Goal: Task Accomplishment & Management: Complete application form

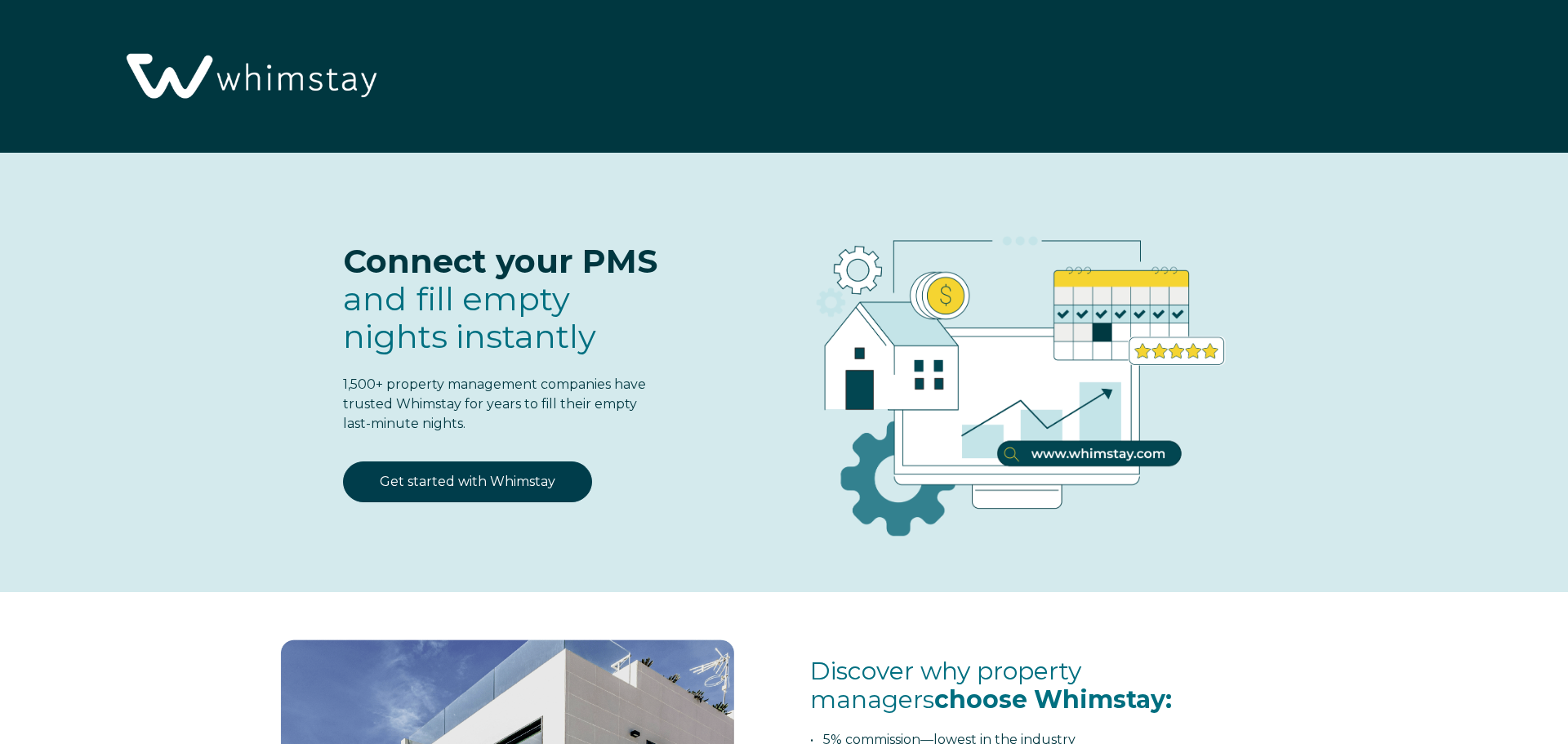
select select "US"
select select "Standard"
click at [509, 486] on link "Get started with Whimstay" at bounding box center [468, 482] width 249 height 41
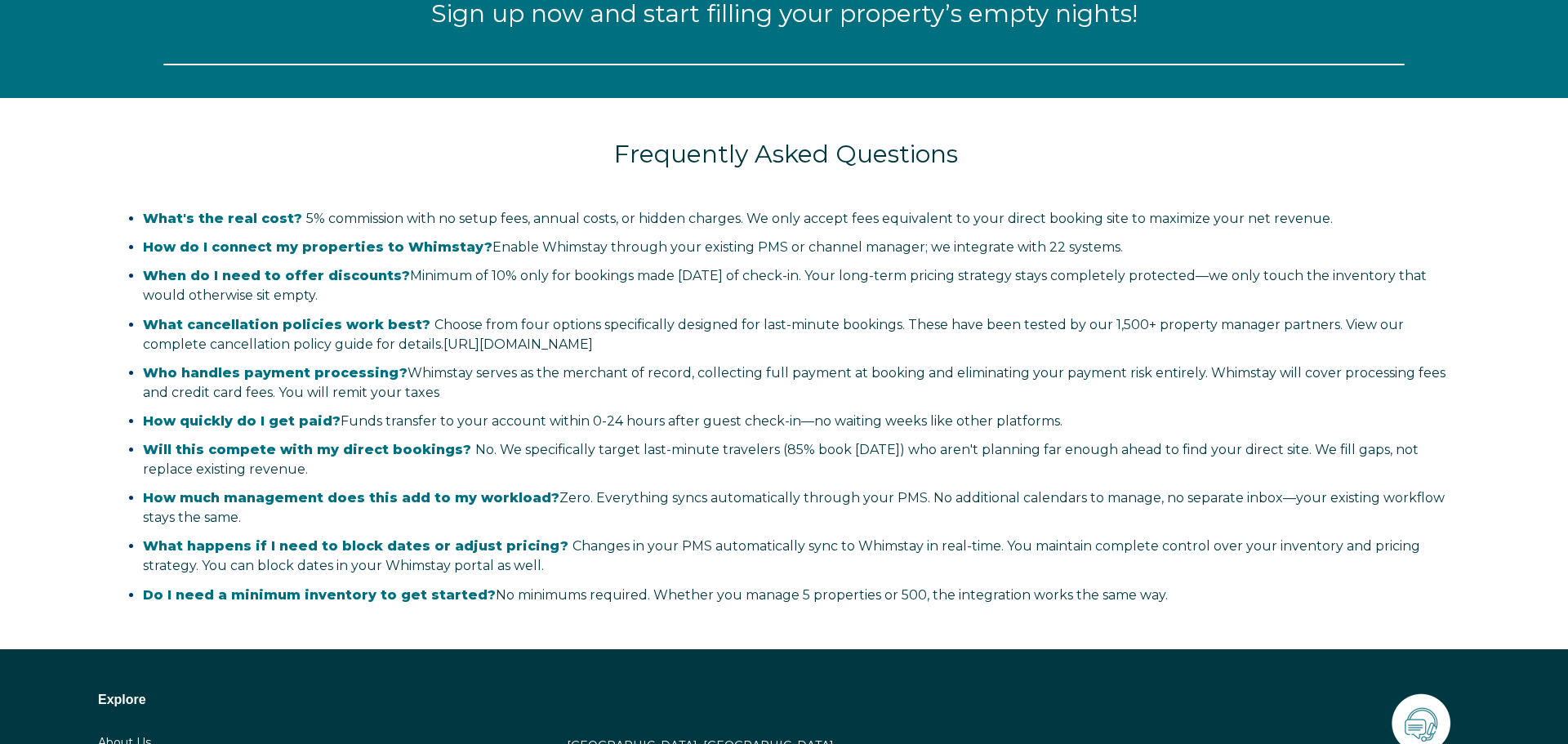
scroll to position [2143, 0]
select select "US"
select select "Standard"
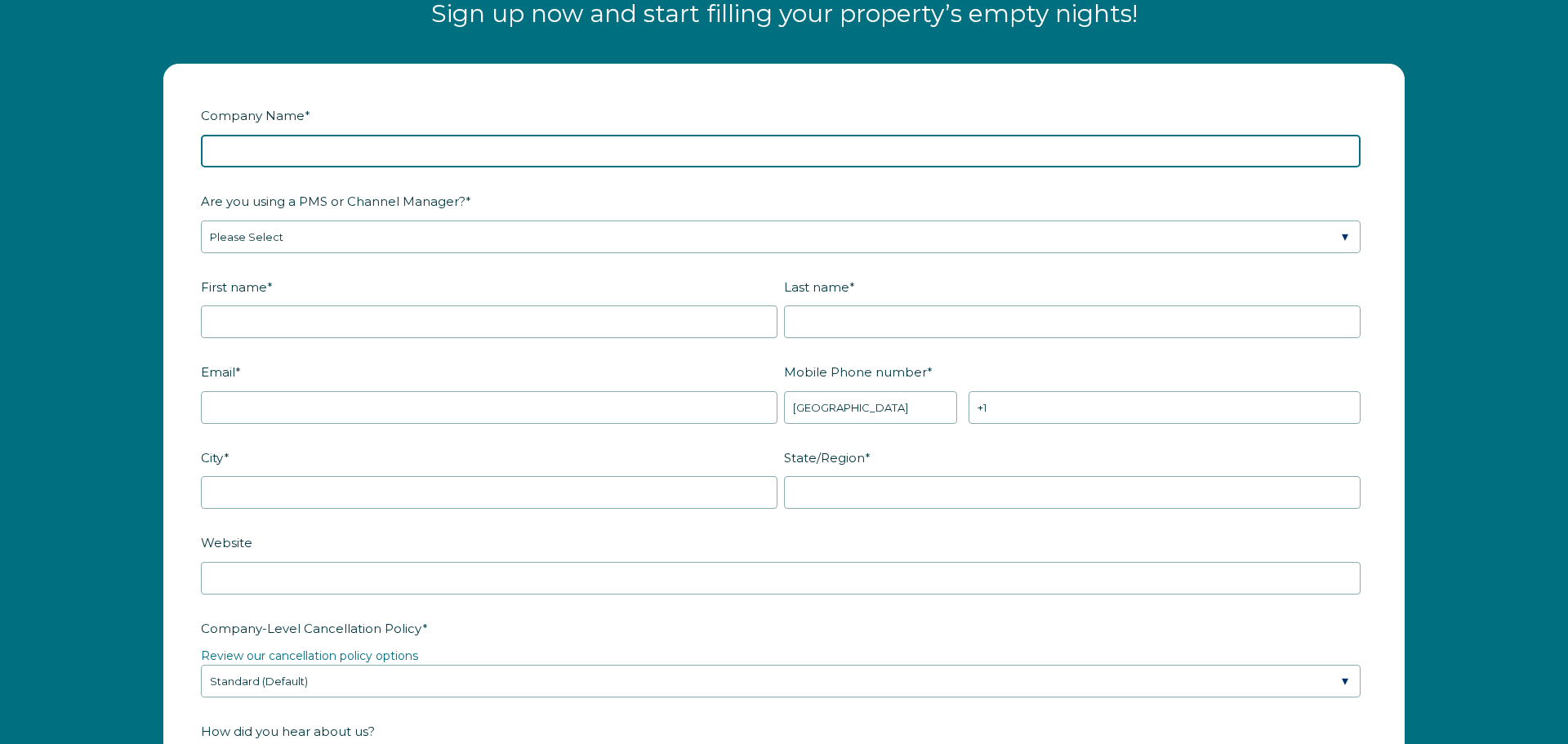
click at [330, 150] on input "Company Name *" at bounding box center [781, 150] width 1160 height 32
type input "[PERSON_NAME] Family Properties"
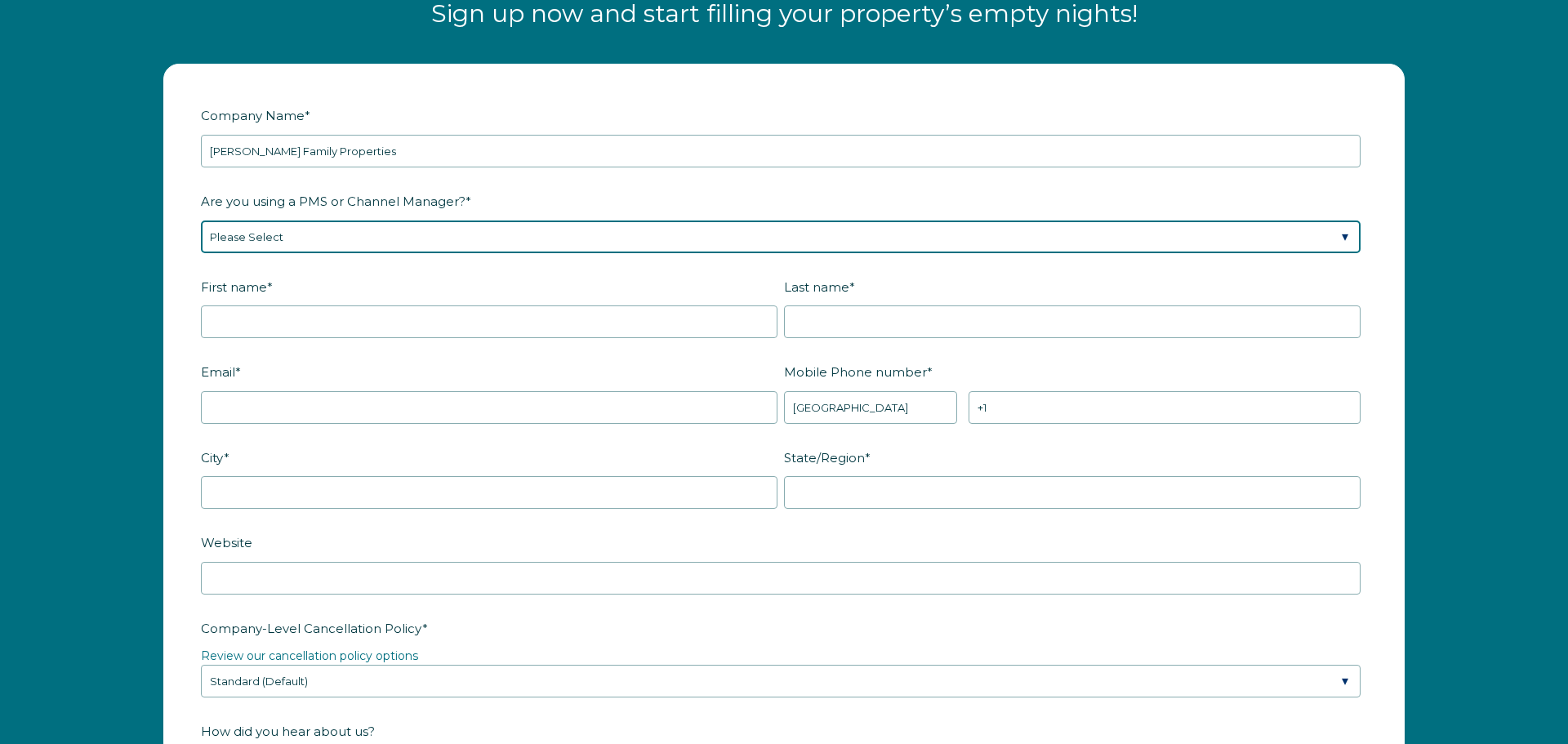
click at [319, 234] on select "Please Select Barefoot BookingPal Boost Brightside CiiRUS Escapia Guesty Hostaw…" at bounding box center [781, 236] width 1160 height 32
select select "OwnerRez"
click at [201, 221] on select "Please Select Barefoot BookingPal Boost Brightside CiiRUS Escapia Guesty Hostaw…" at bounding box center [781, 236] width 1160 height 32
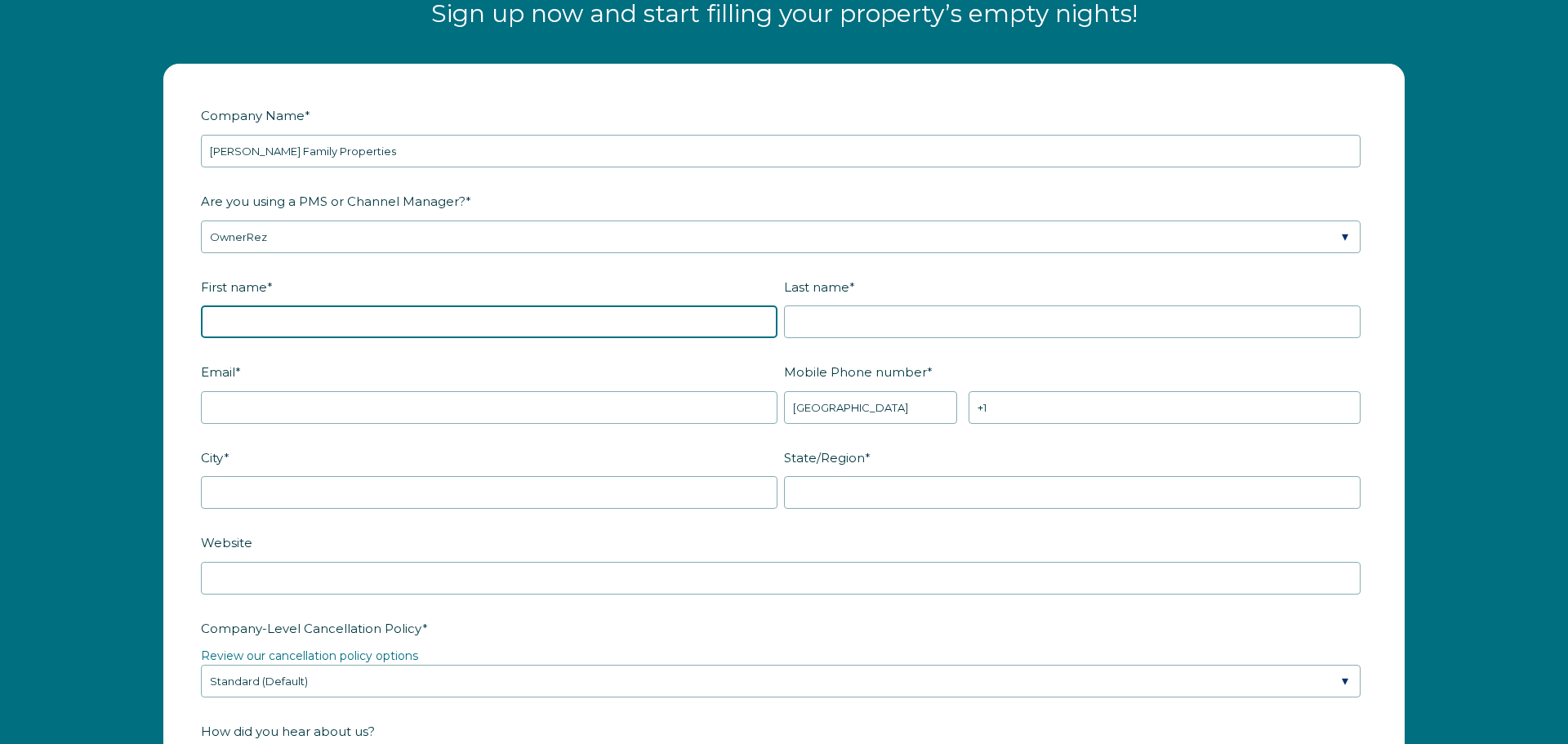
click at [267, 321] on input "First name *" at bounding box center [489, 321] width 577 height 32
type input "[PERSON_NAME]"
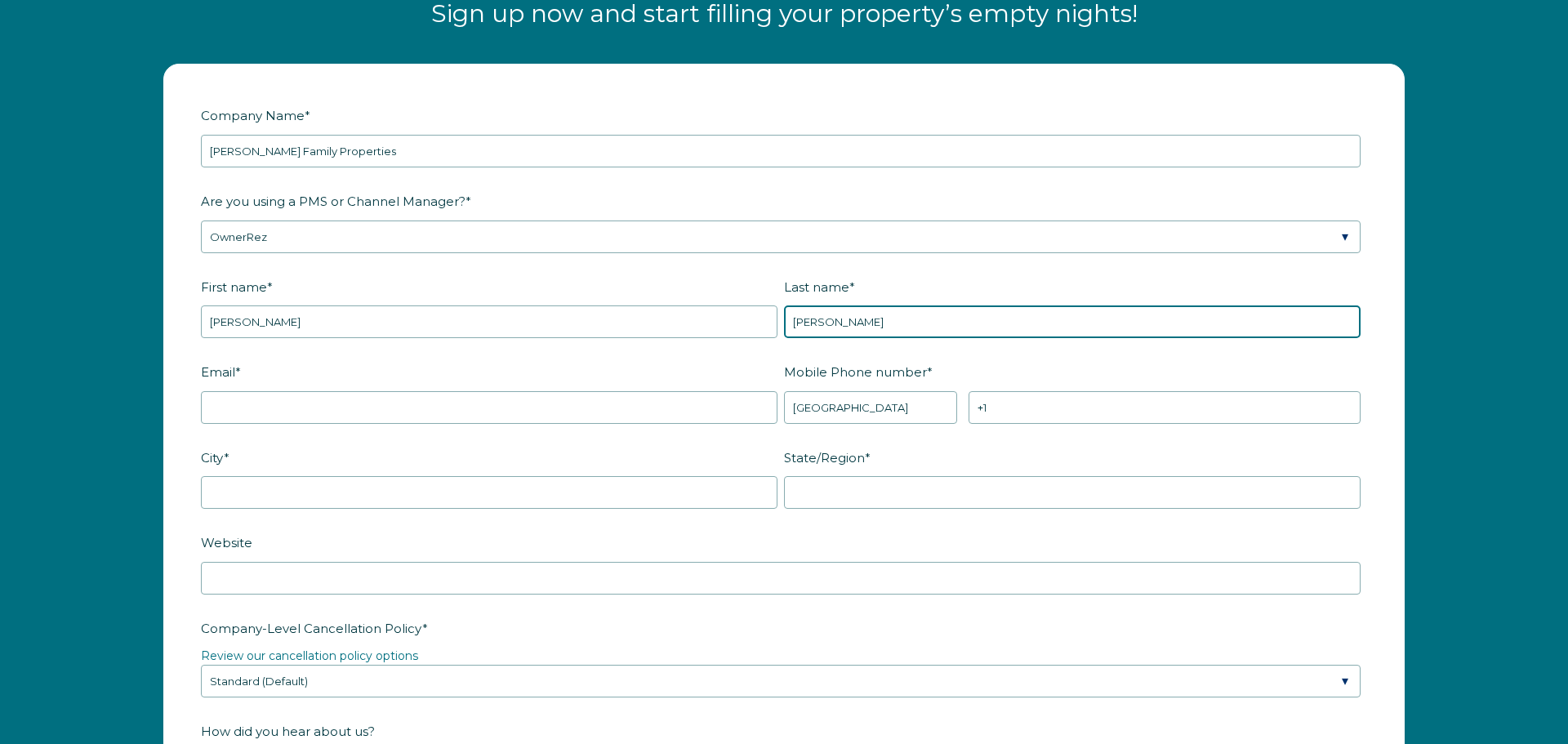
type input "[PERSON_NAME]"
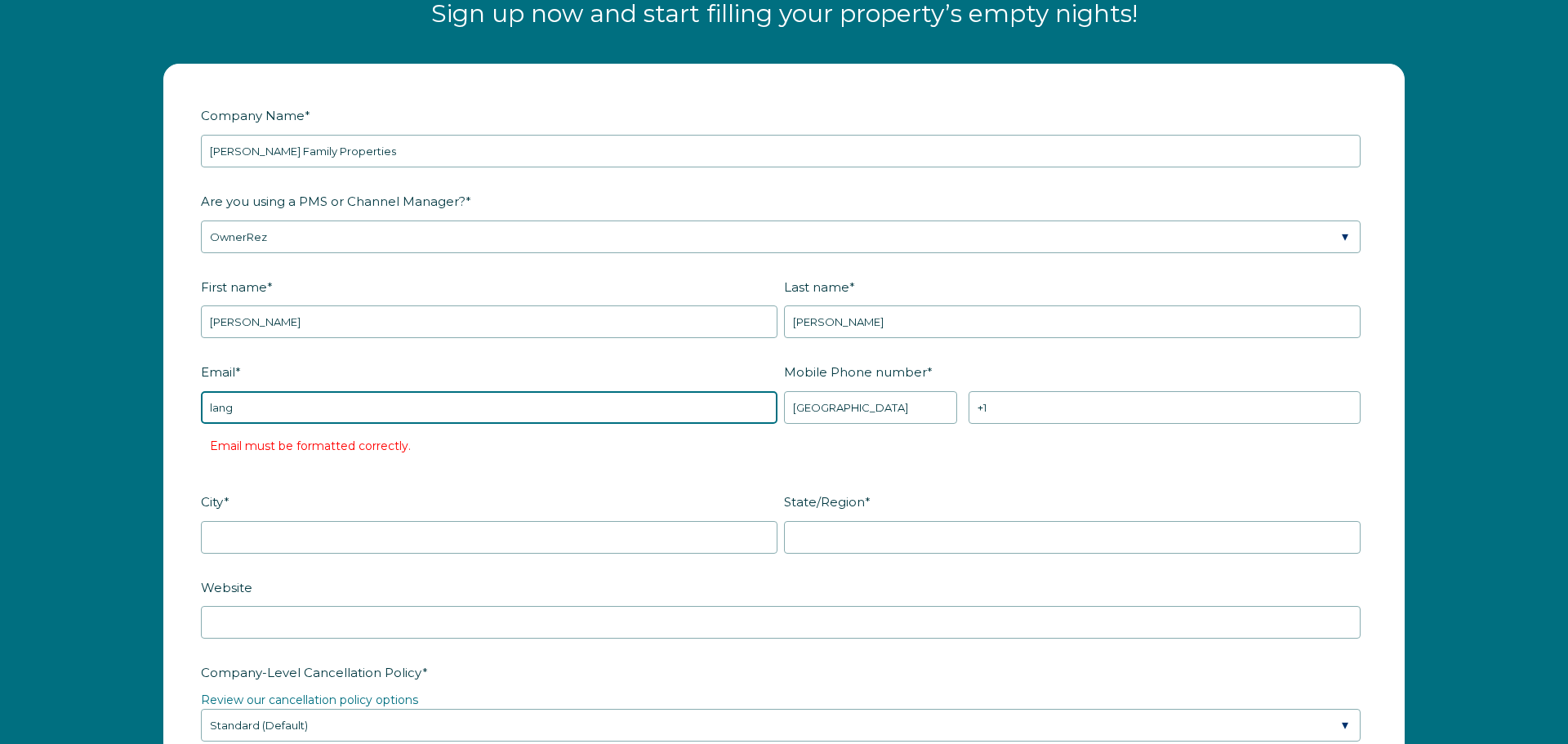
type input "[EMAIL_ADDRESS][DOMAIN_NAME]"
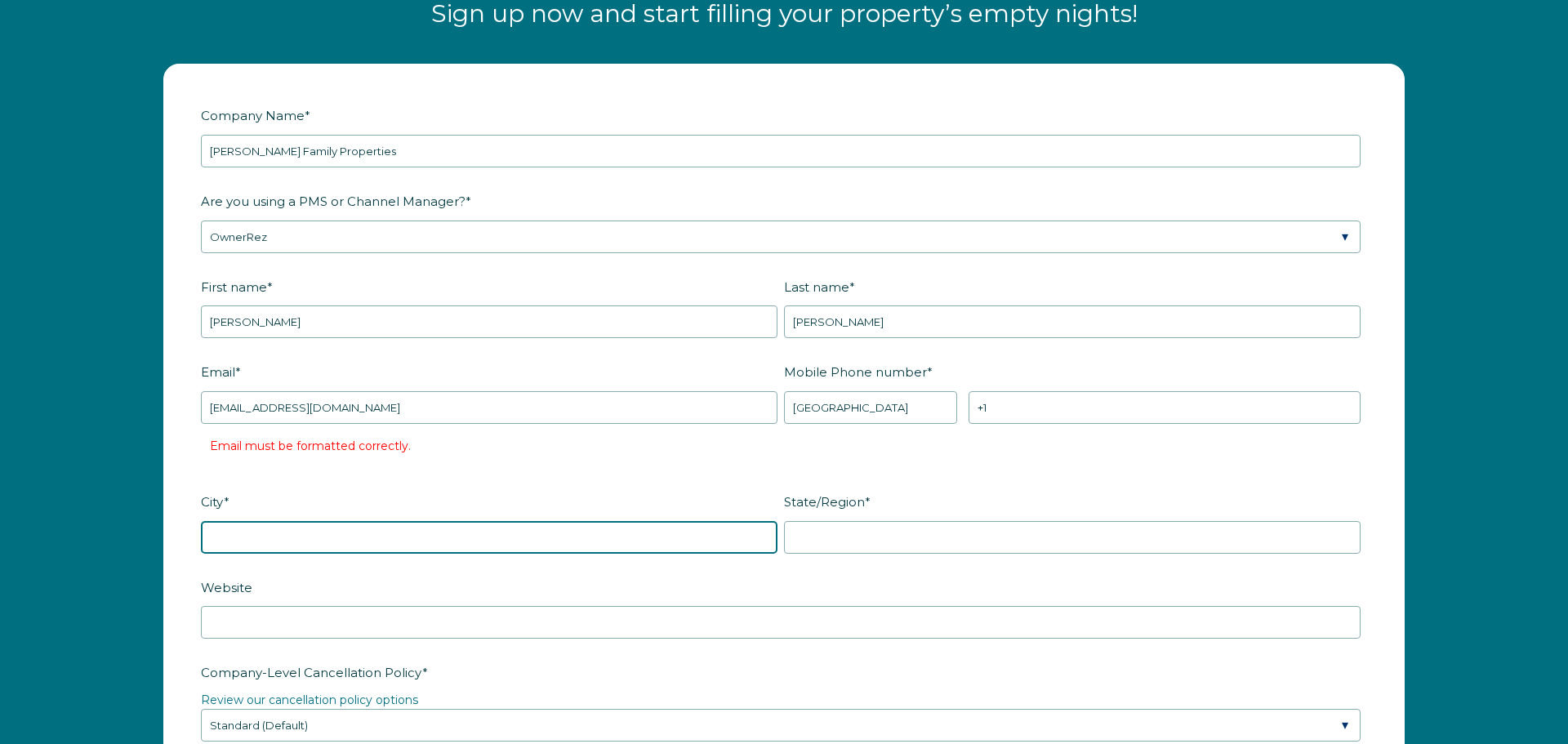
type input "Prescott"
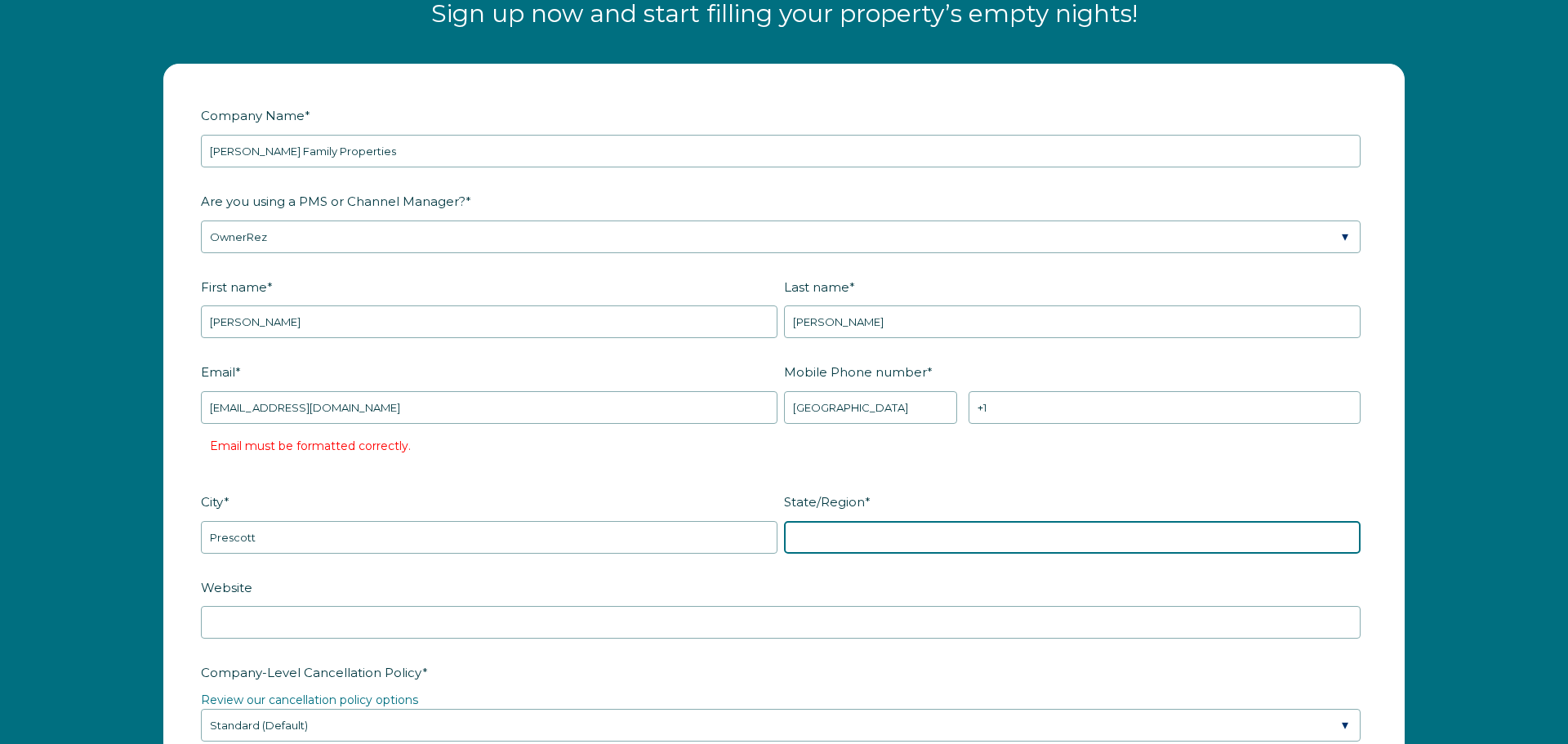
type input "[US_STATE]"
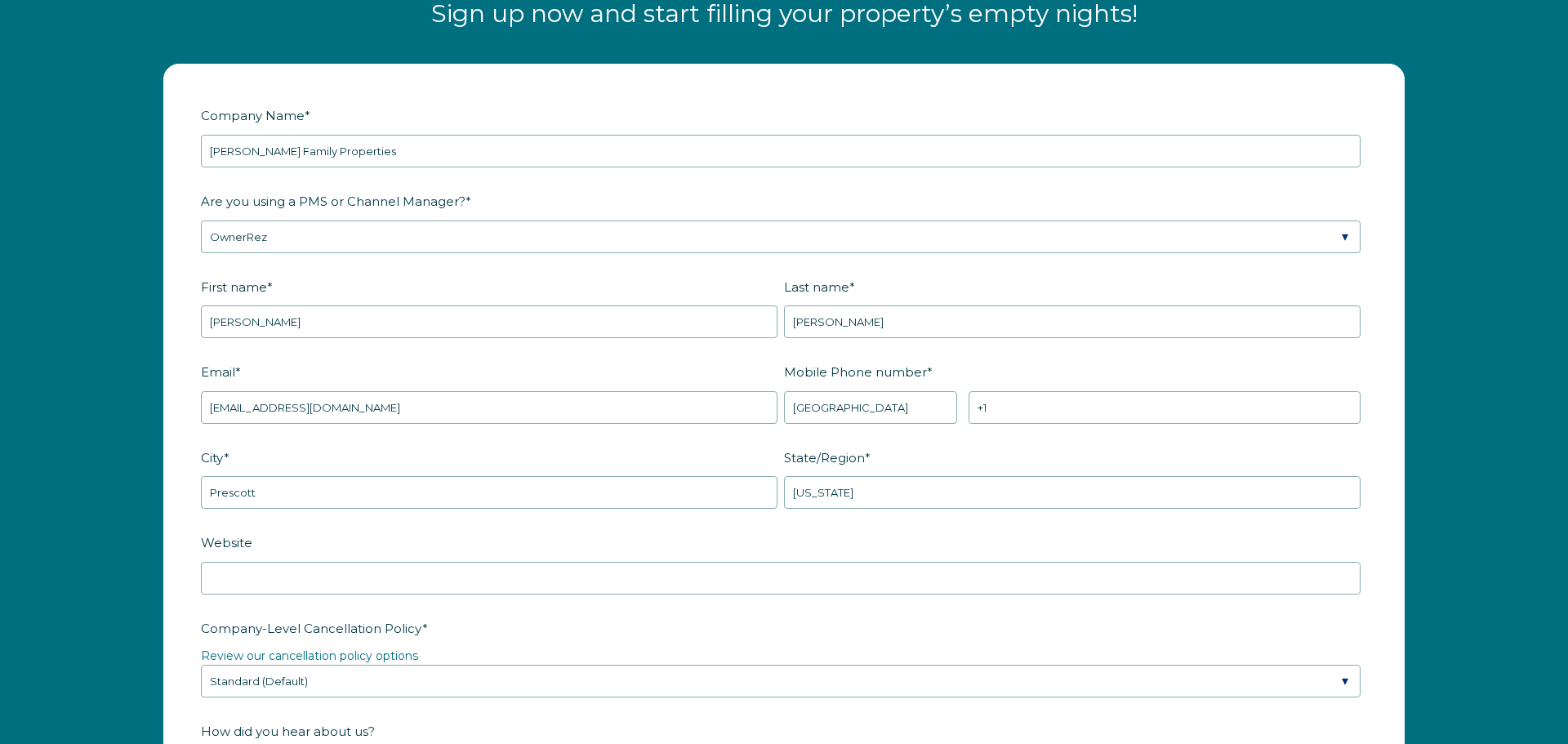
click at [1041, 423] on fieldset "Email * [EMAIL_ADDRESS][DOMAIN_NAME] Mobile Phone number * * [GEOGRAPHIC_DATA] …" at bounding box center [784, 401] width 1167 height 86
click at [1039, 409] on input "+1" at bounding box center [1165, 407] width 392 height 32
type input "[PHONE_NUMBER]"
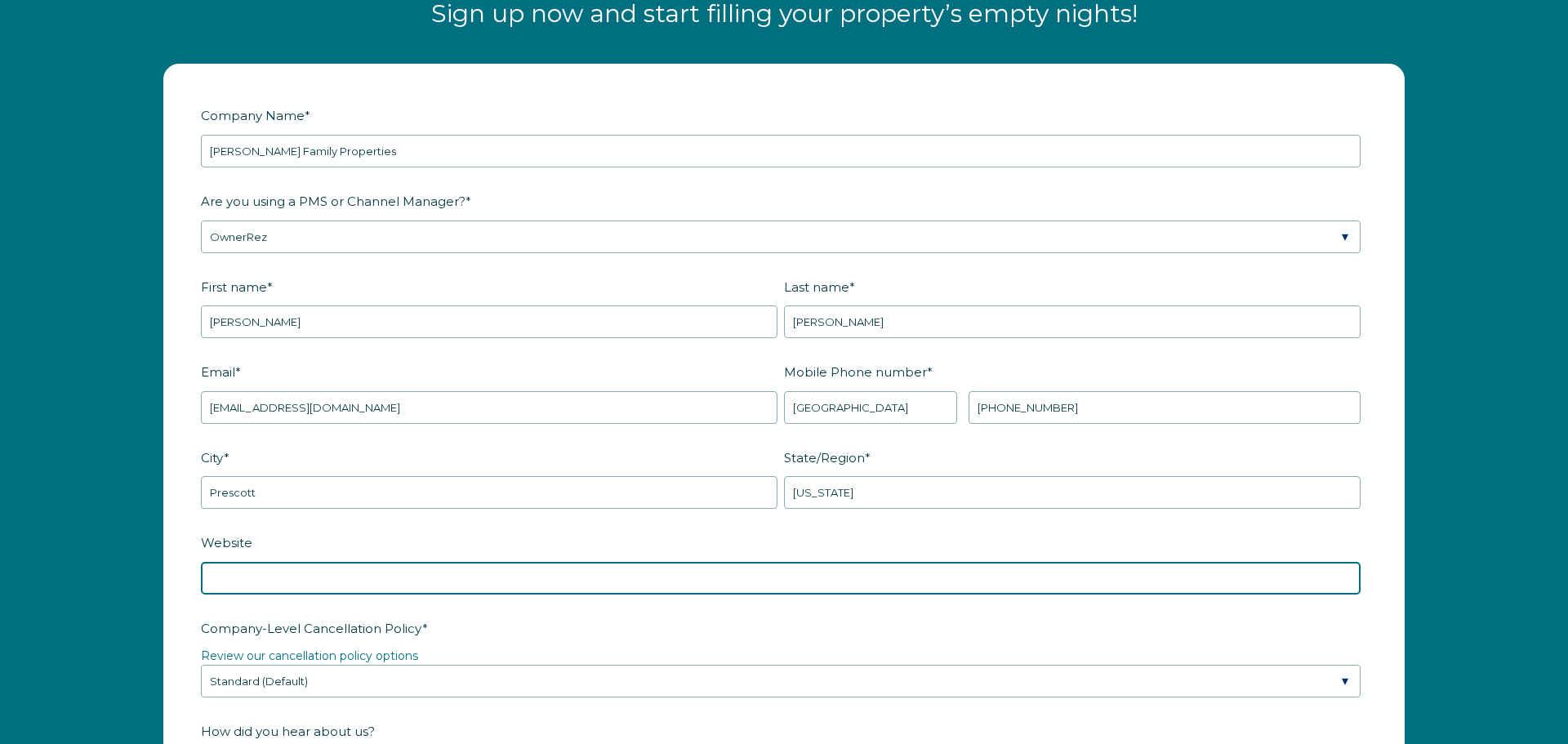
click at [365, 575] on input "Website" at bounding box center [781, 578] width 1160 height 32
click at [362, 577] on input "Website" at bounding box center [781, 578] width 1160 height 32
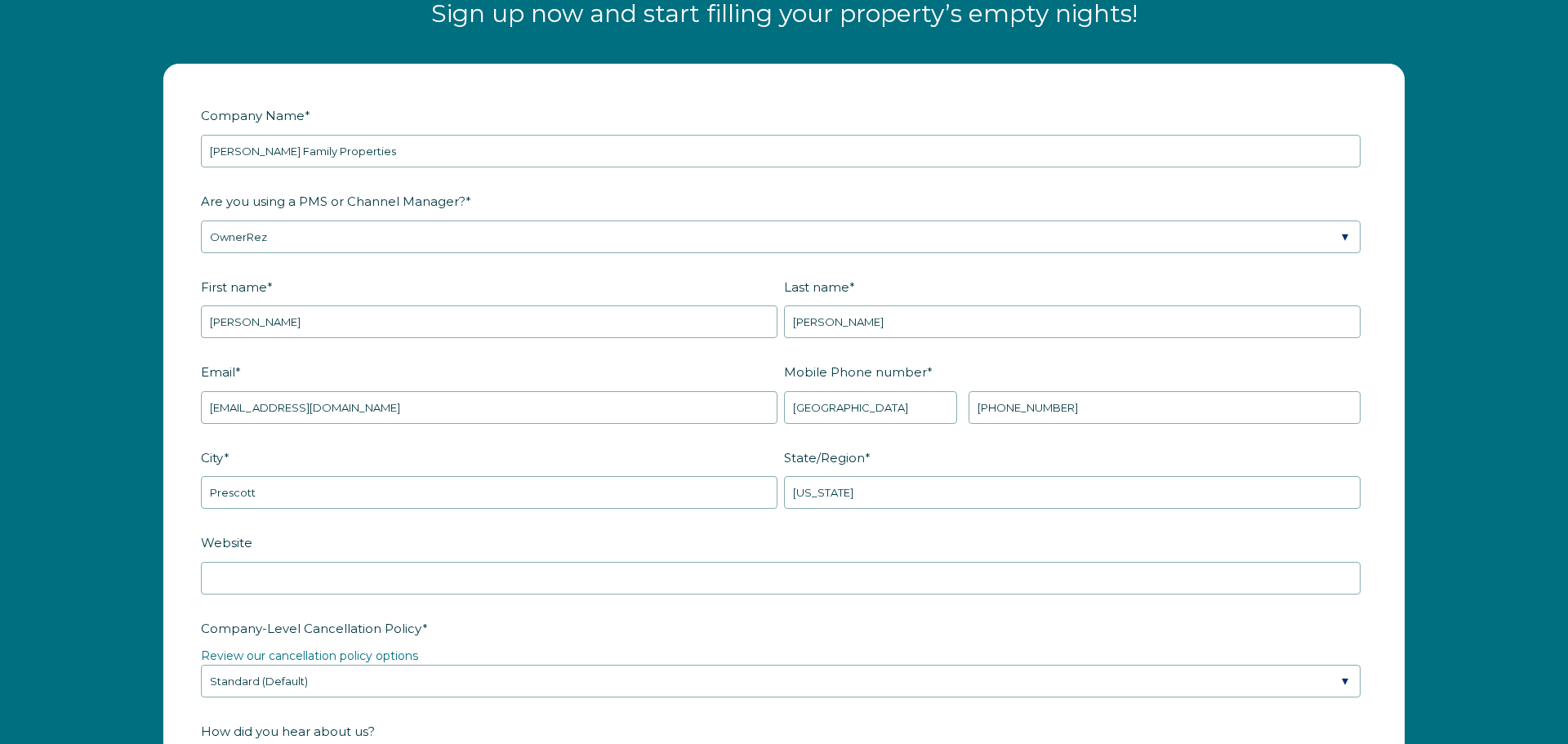
click at [605, 534] on label "Website" at bounding box center [784, 543] width 1167 height 29
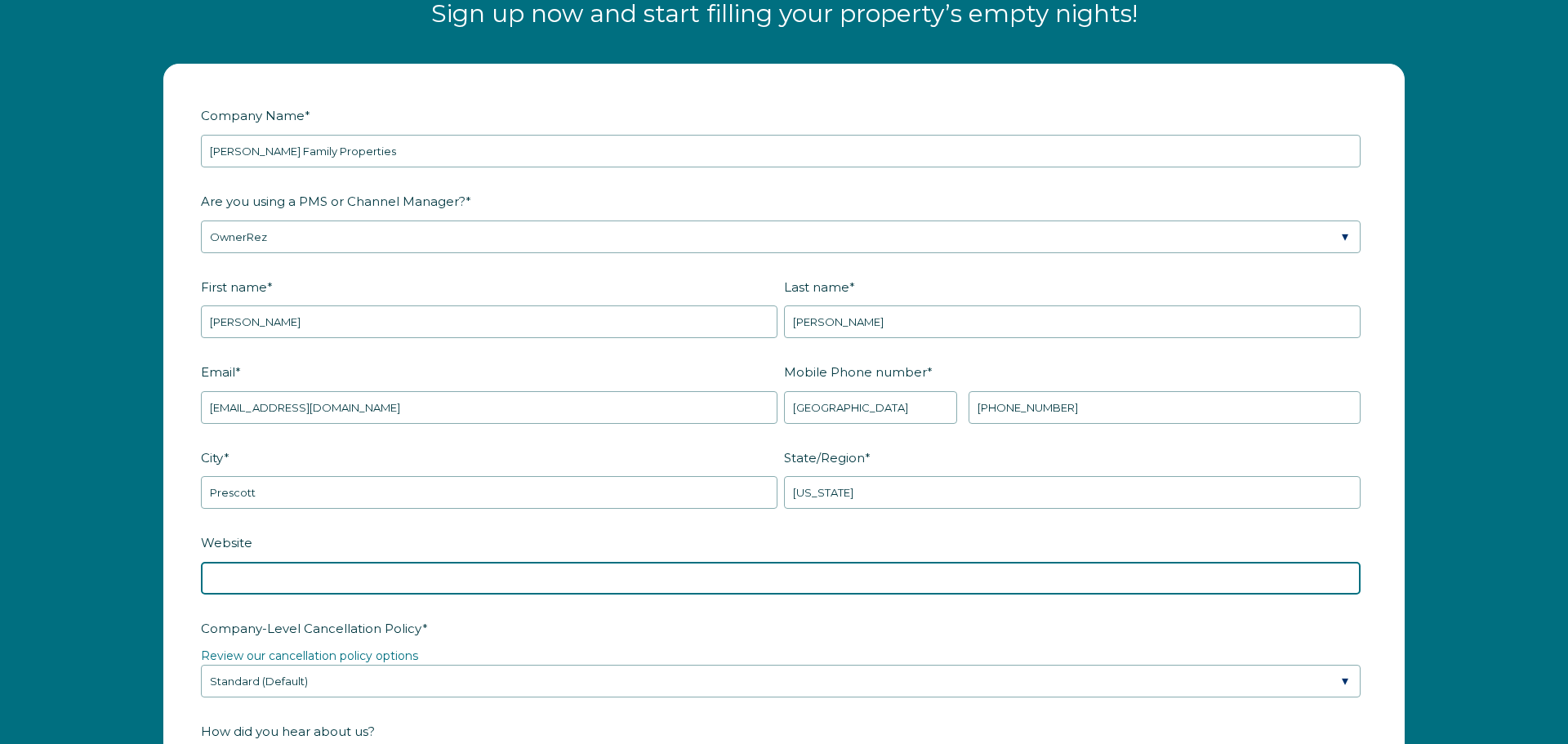
click at [605, 562] on input "Website" at bounding box center [781, 578] width 1160 height 32
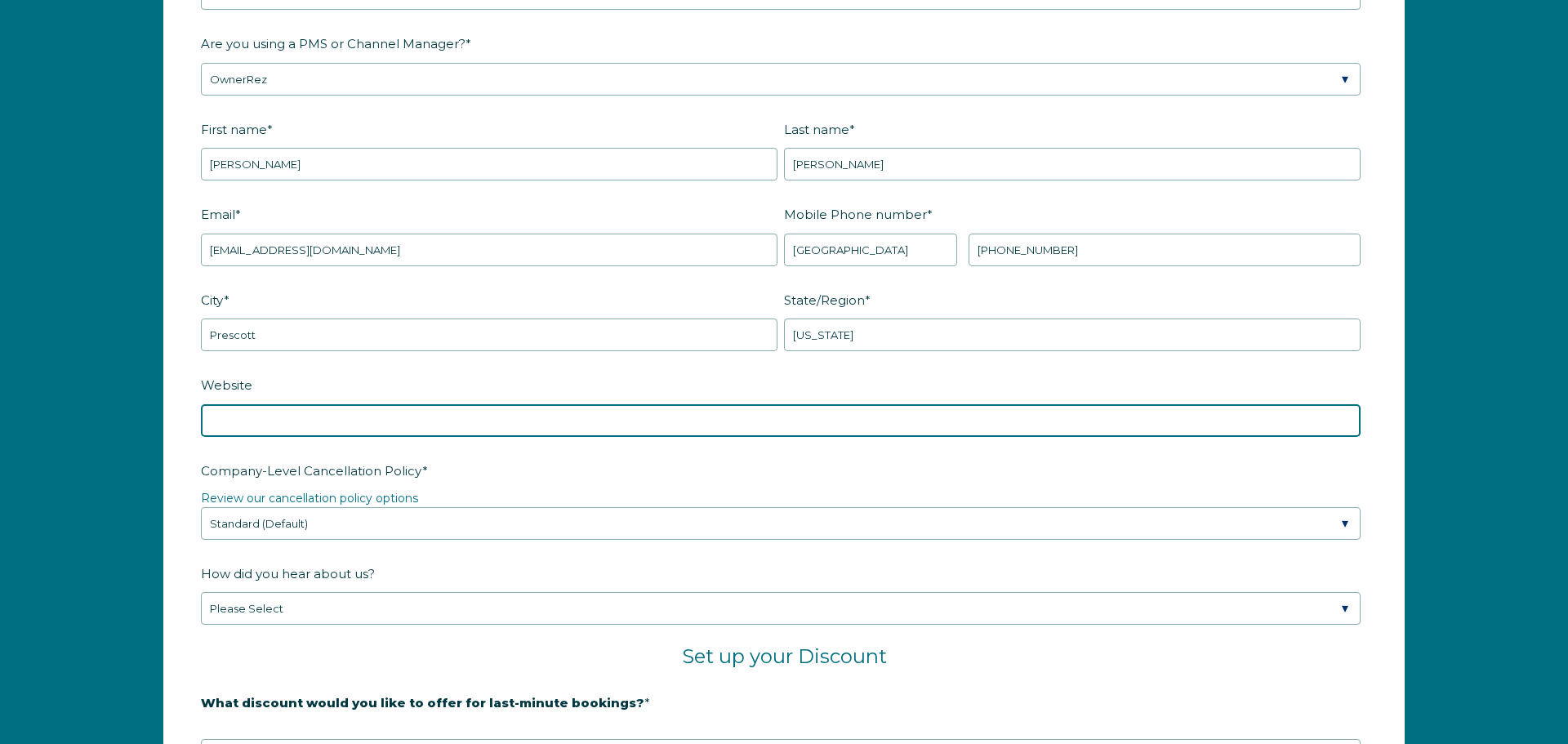
scroll to position [2305, 0]
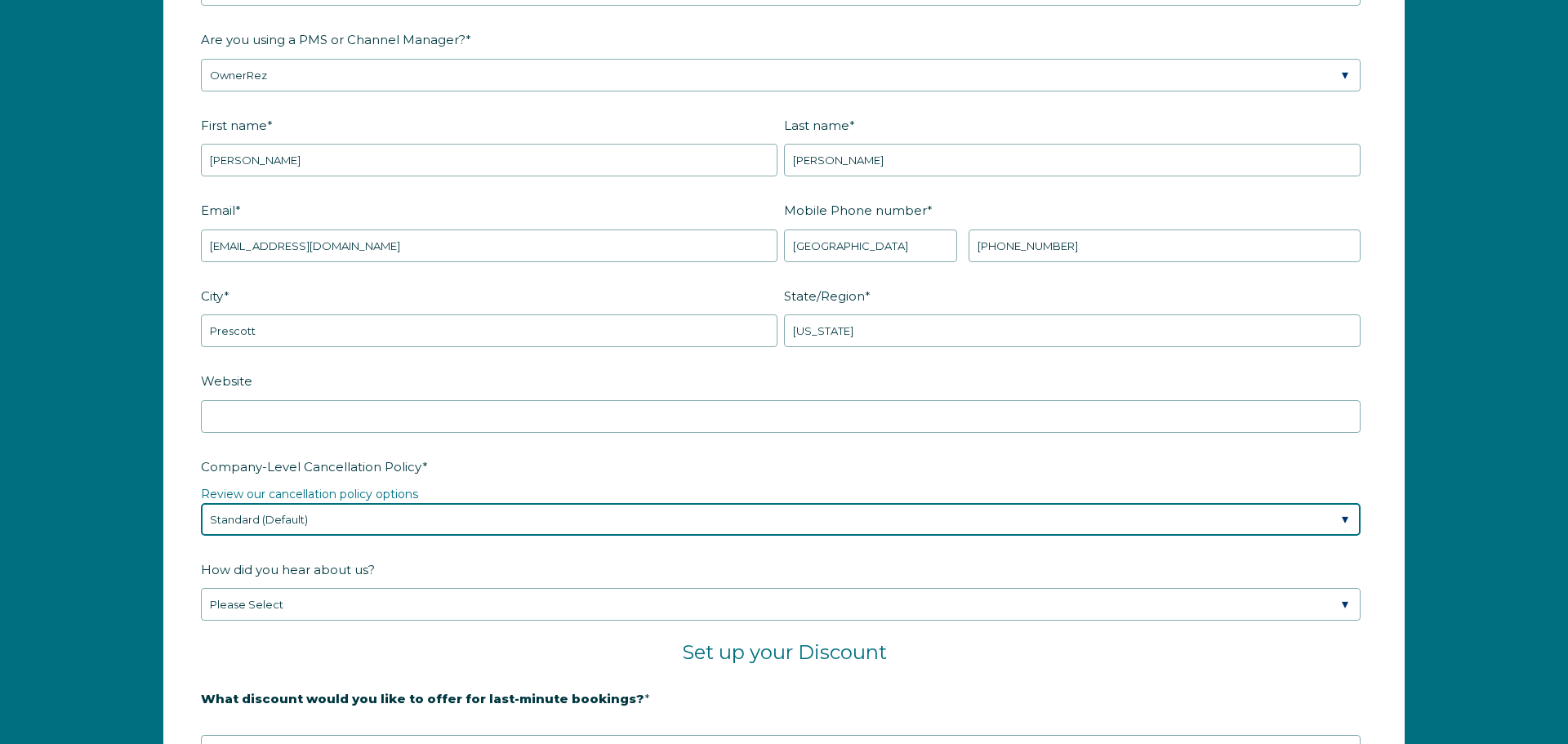
click at [606, 525] on select "Please Select Partial Standard (Default) Moderate Strict" at bounding box center [781, 519] width 1160 height 32
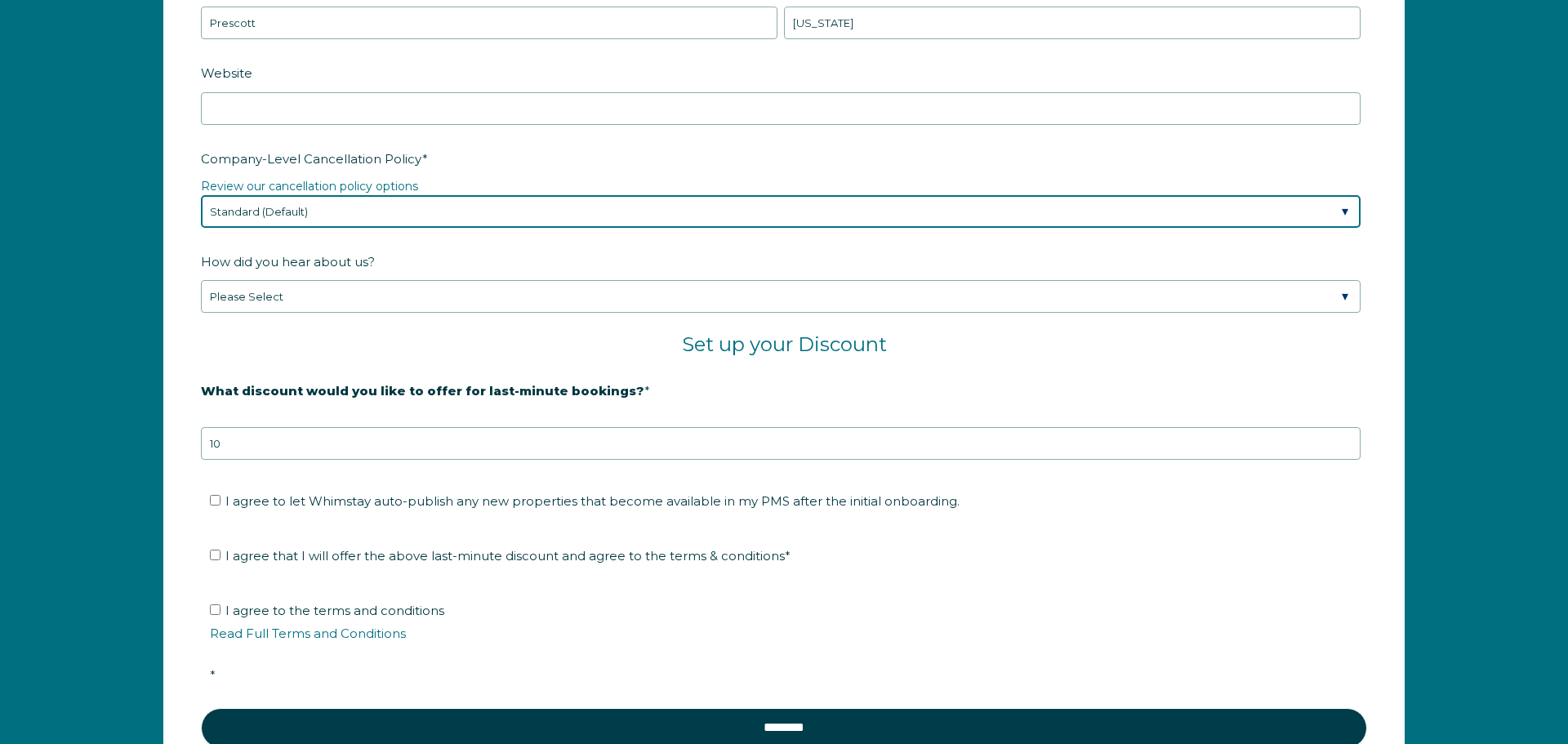
scroll to position [2641, 0]
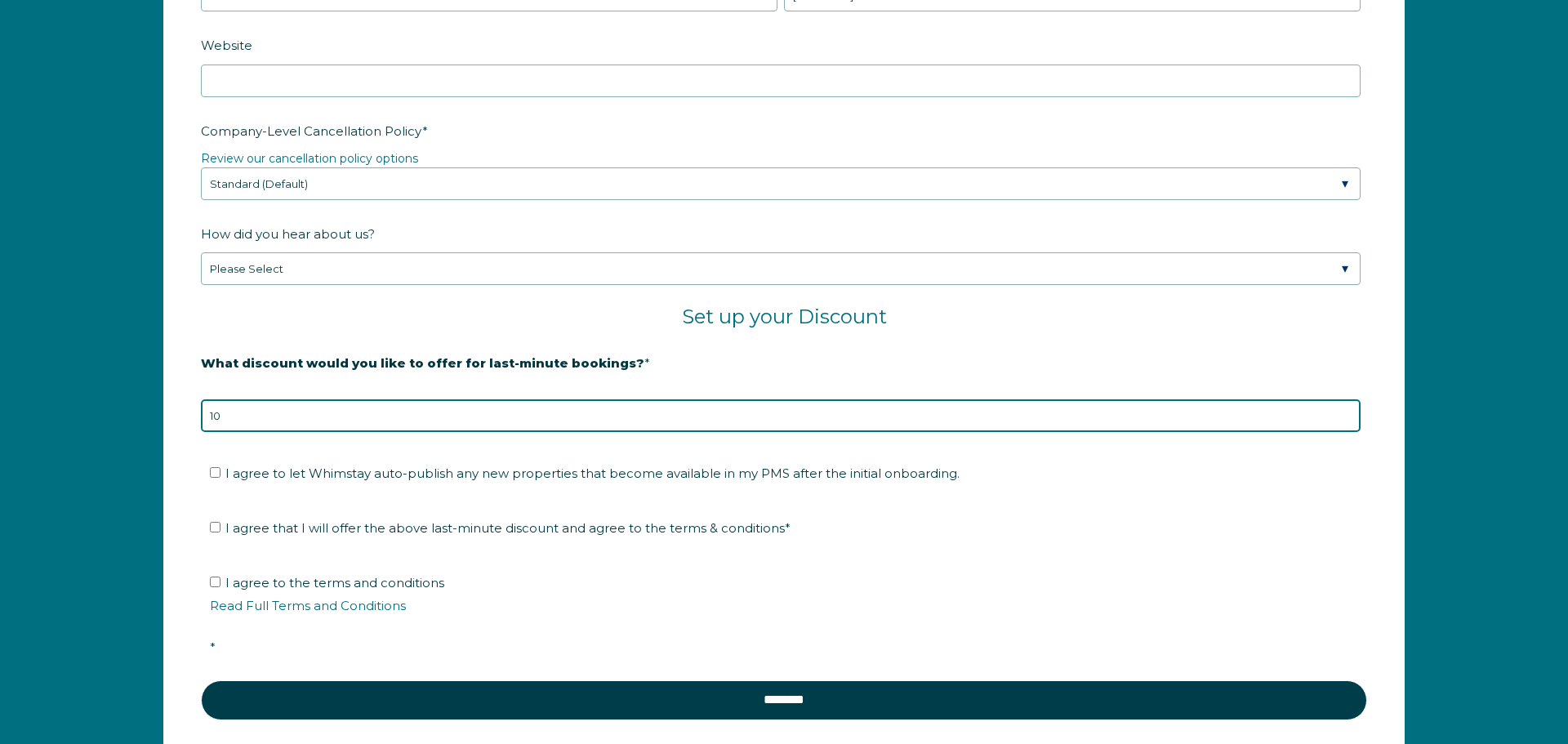
drag, startPoint x: 342, startPoint y: 413, endPoint x: 172, endPoint y: 419, distance: 170.1
click at [172, 419] on form "Company Name * [PERSON_NAME] Family Properties Are you using a PMS or Channel M…" at bounding box center [784, 172] width 1239 height 1209
type input "28"
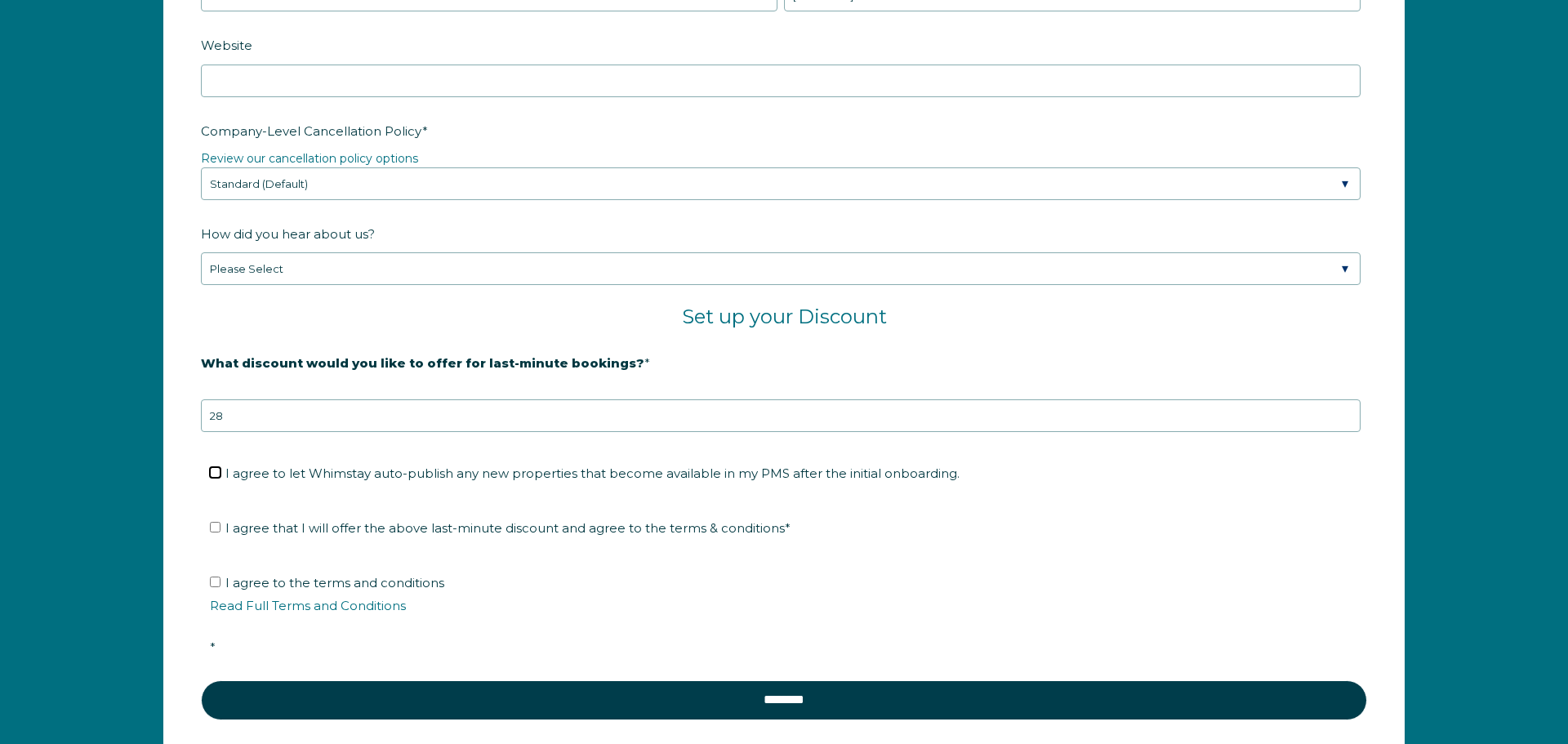
click at [213, 474] on input "I agree to let Whimstay auto-publish any new properties that become available i…" at bounding box center [215, 473] width 11 height 11
checkbox input "true"
click at [216, 529] on input "I agree that I will offer the above last-minute discount and agree to the terms…" at bounding box center [215, 528] width 11 height 11
checkbox input "true"
click at [213, 582] on input "I agree to the terms and conditions Read Full Terms and Conditions *" at bounding box center [215, 582] width 11 height 11
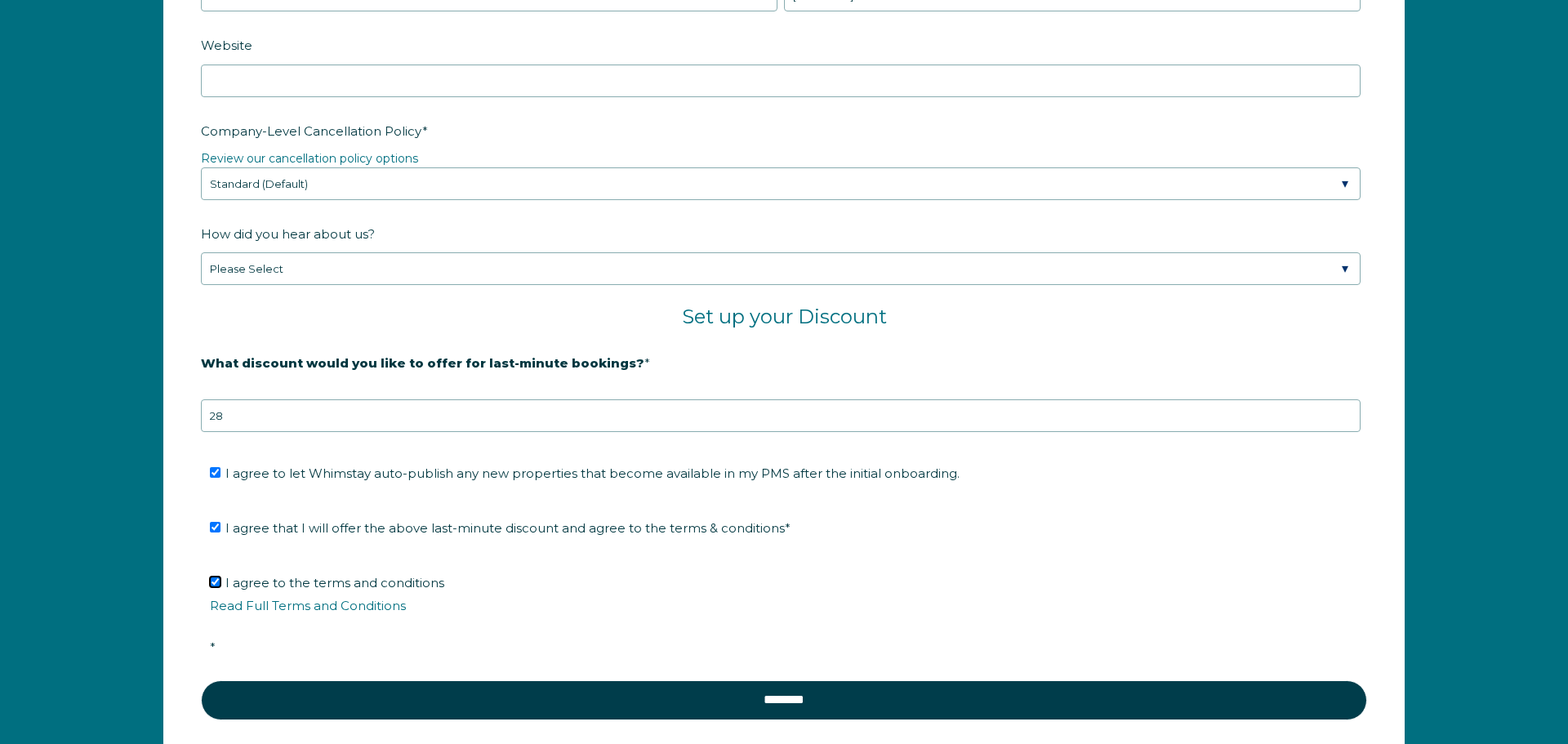
checkbox input "true"
click at [384, 159] on link "Review our cancellation policy options" at bounding box center [309, 159] width 217 height 15
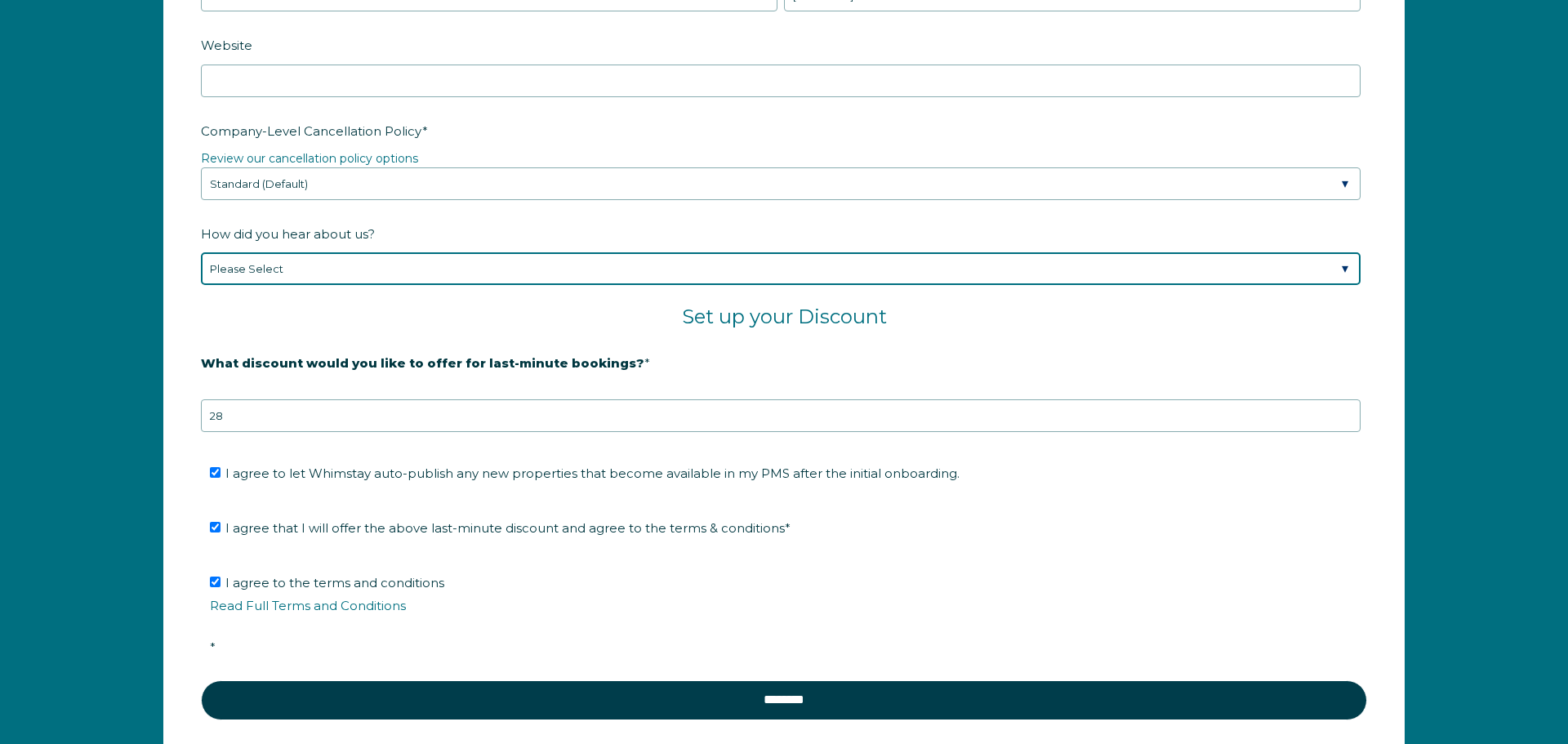
click at [458, 255] on select "Please Select Found Whimstay through a Google search Spoke to a Whimstay salesp…" at bounding box center [781, 268] width 1160 height 32
select select "Other"
click at [201, 252] on select "Please Select Found Whimstay through a Google search Spoke to a Whimstay salesp…" at bounding box center [781, 268] width 1160 height 32
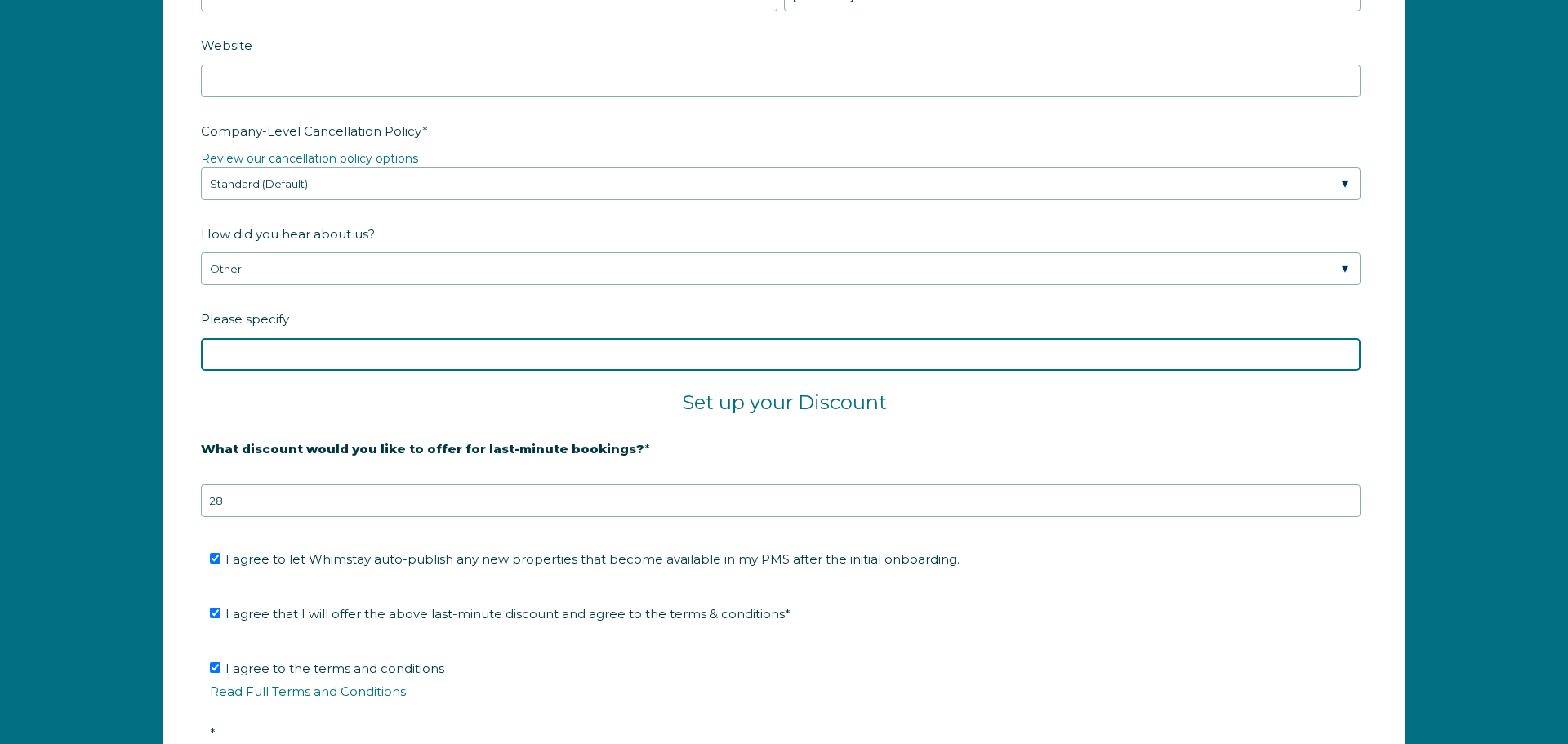
click at [346, 352] on input "Please specify" at bounding box center [781, 354] width 1160 height 32
paste input "[PERSON_NAME]"
type input "[PERSON_NAME]"
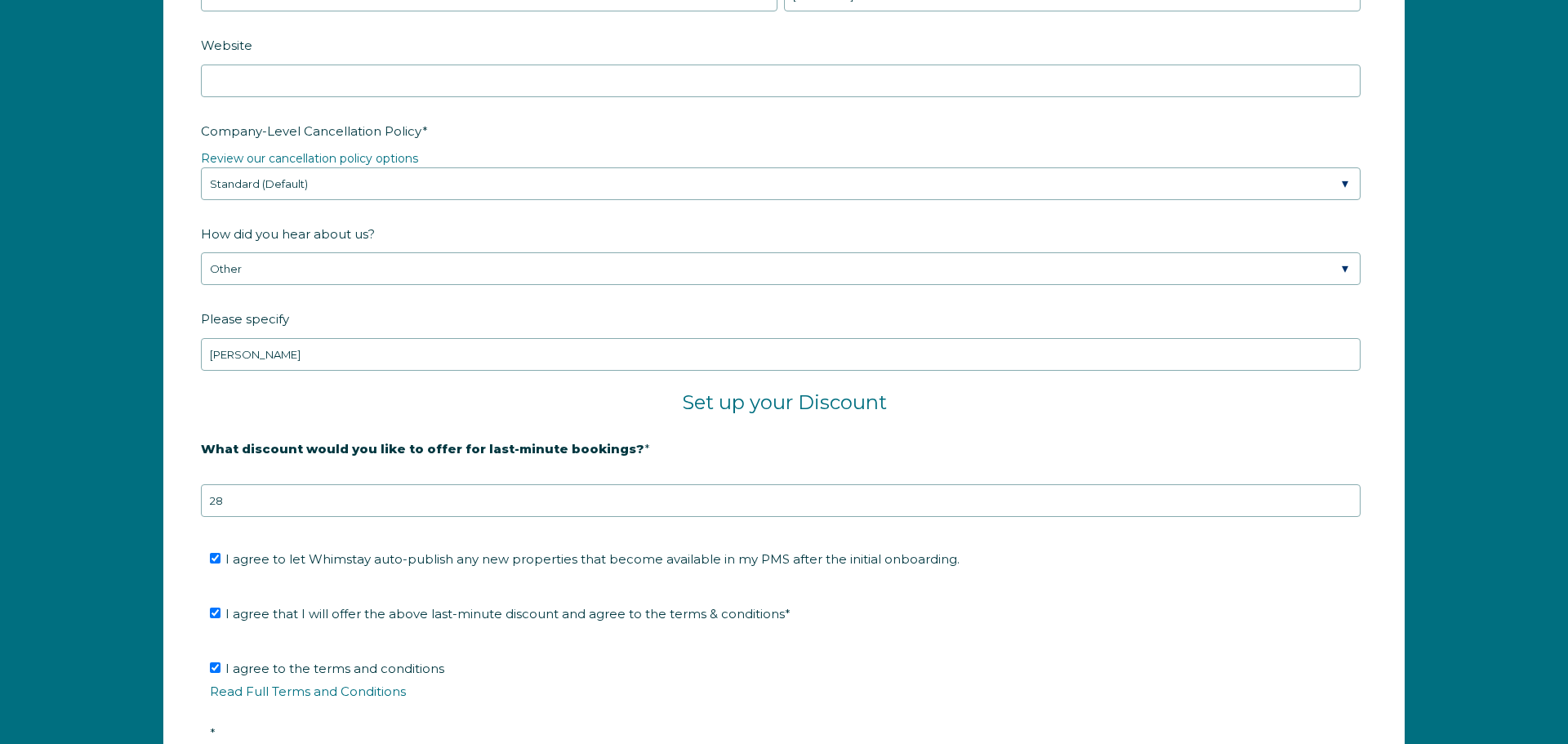
click at [425, 400] on h2 "Set up your Discount" at bounding box center [784, 402] width 1167 height 25
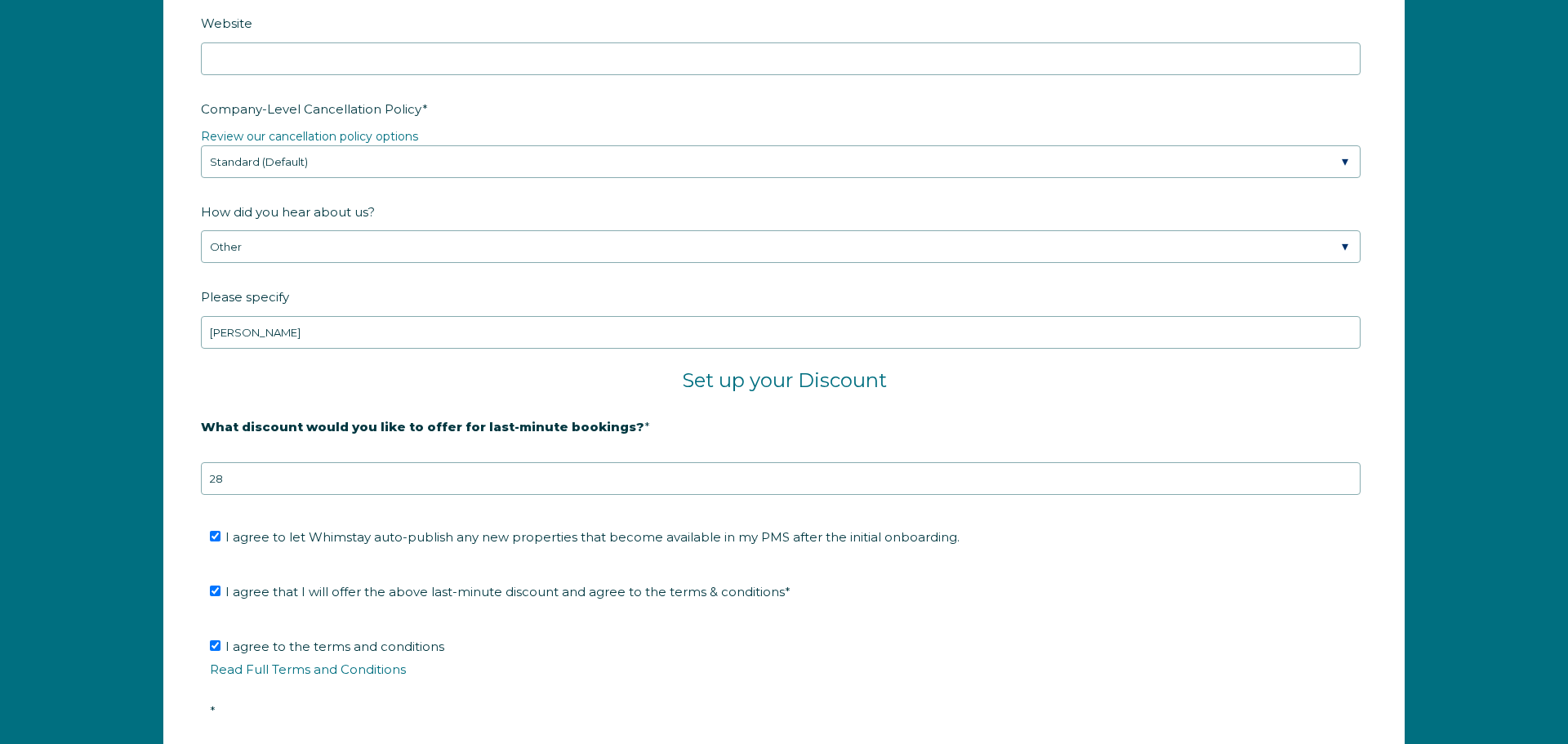
scroll to position [3001, 0]
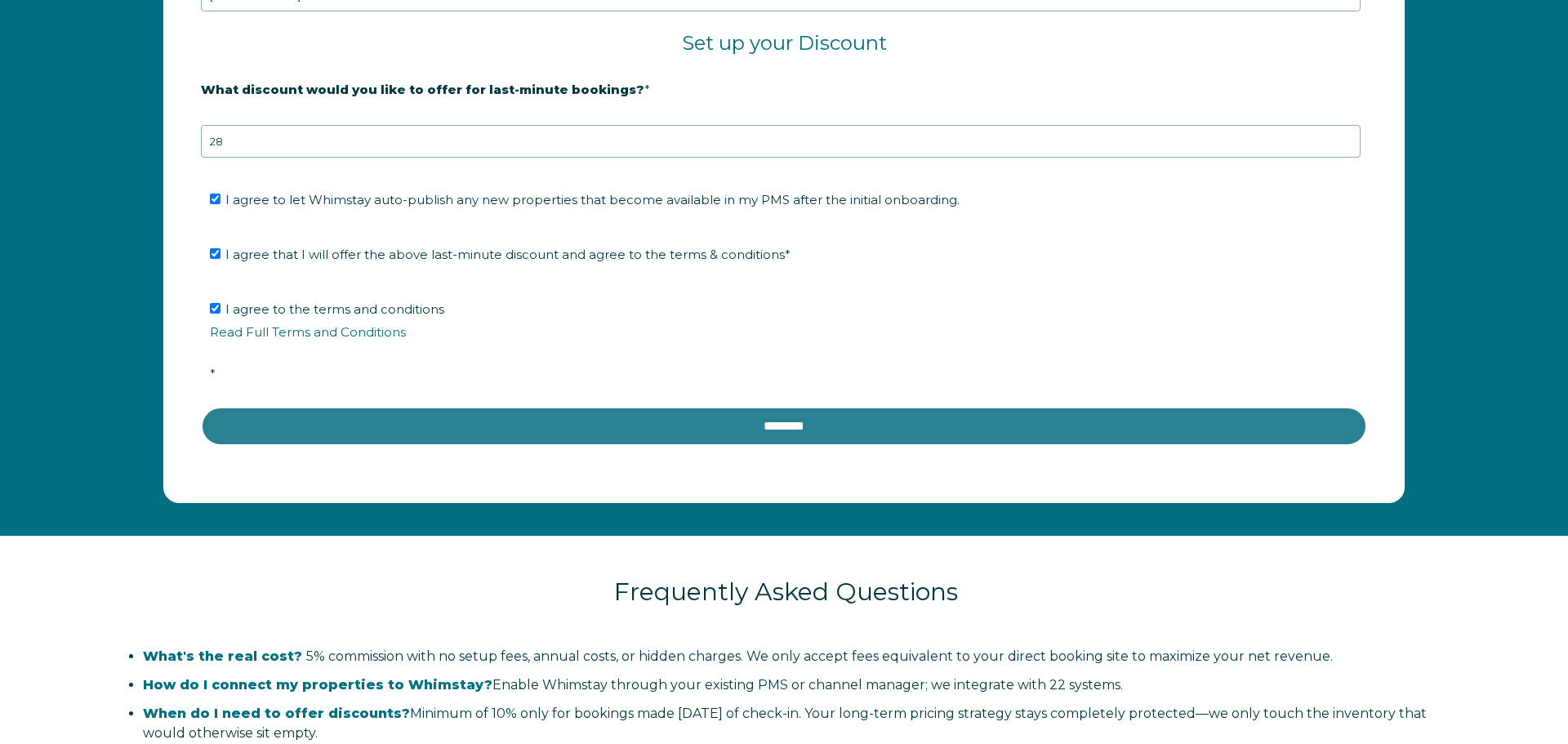
click at [468, 437] on input "********" at bounding box center [784, 426] width 1167 height 39
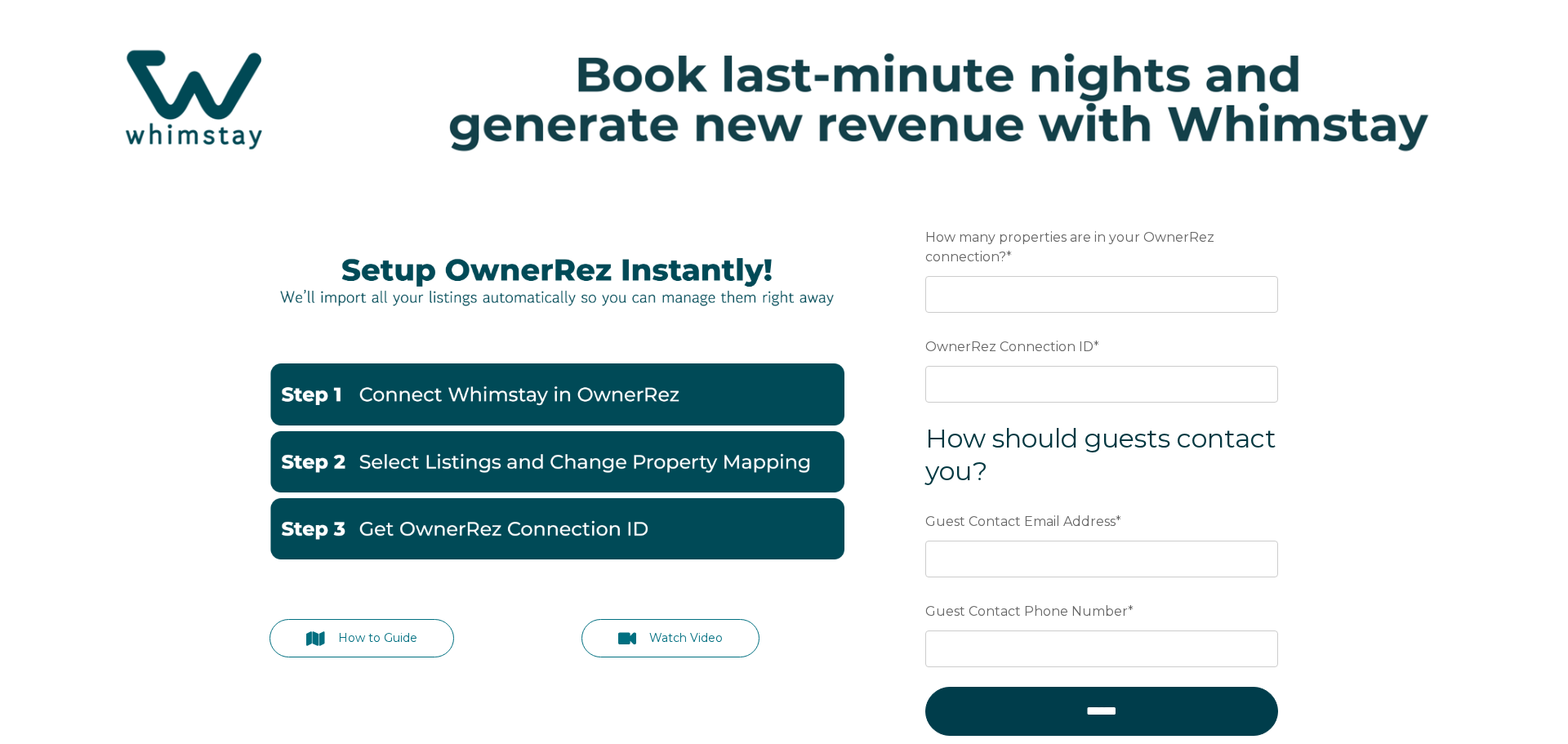
scroll to position [113, 0]
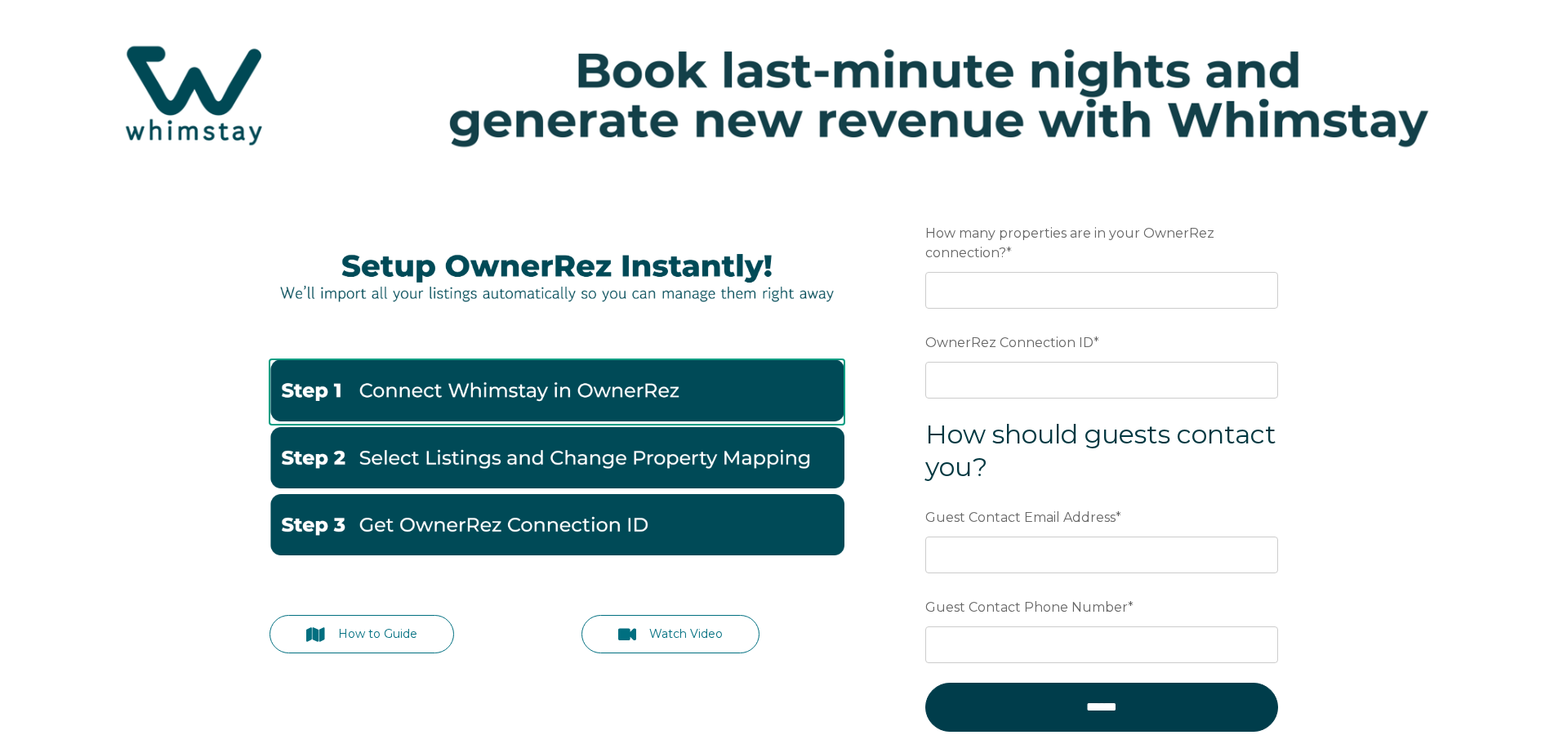
click at [494, 392] on img at bounding box center [557, 390] width 575 height 61
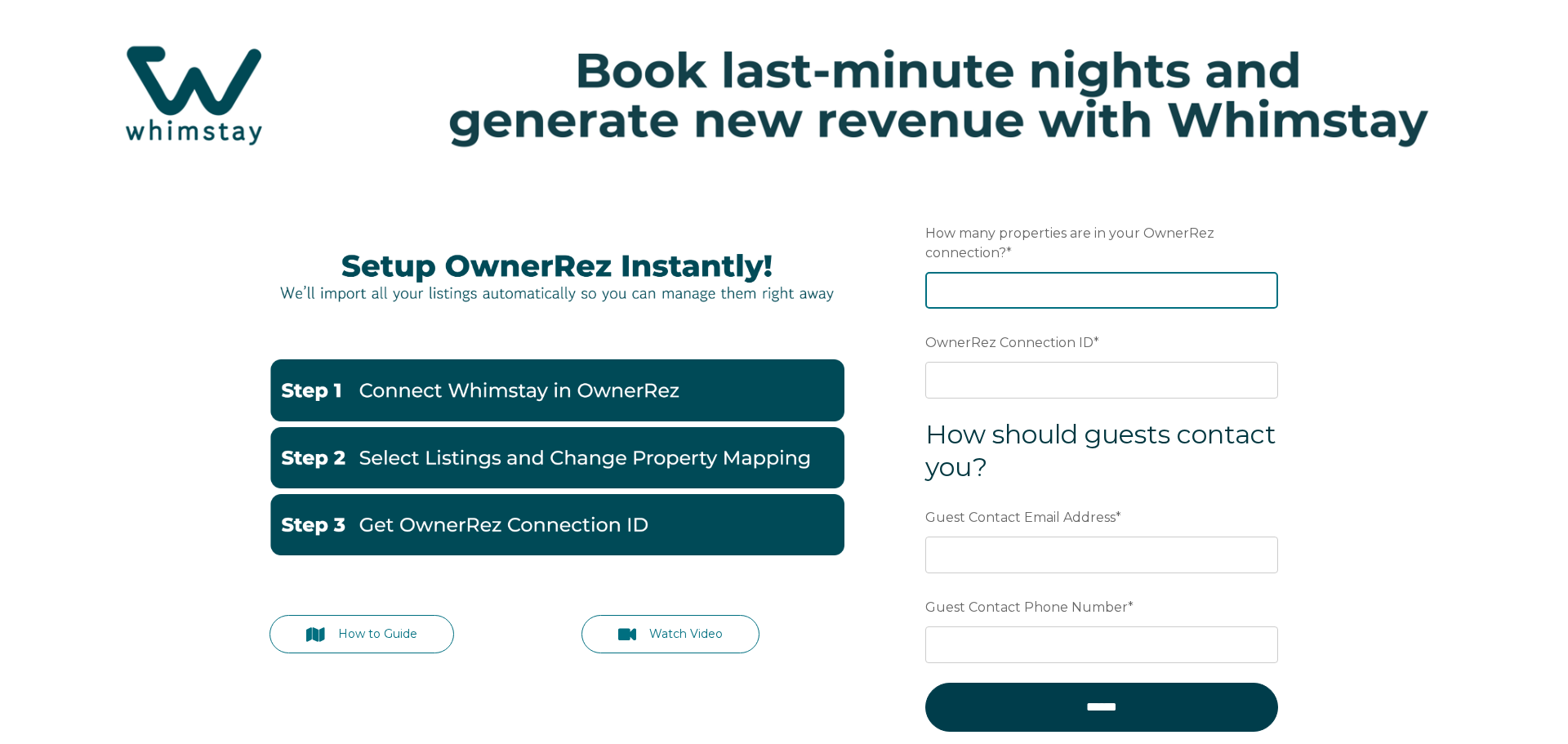
click at [1011, 285] on input "How many properties are in your OwnerRez connection? *" at bounding box center [1102, 290] width 353 height 36
type input "23"
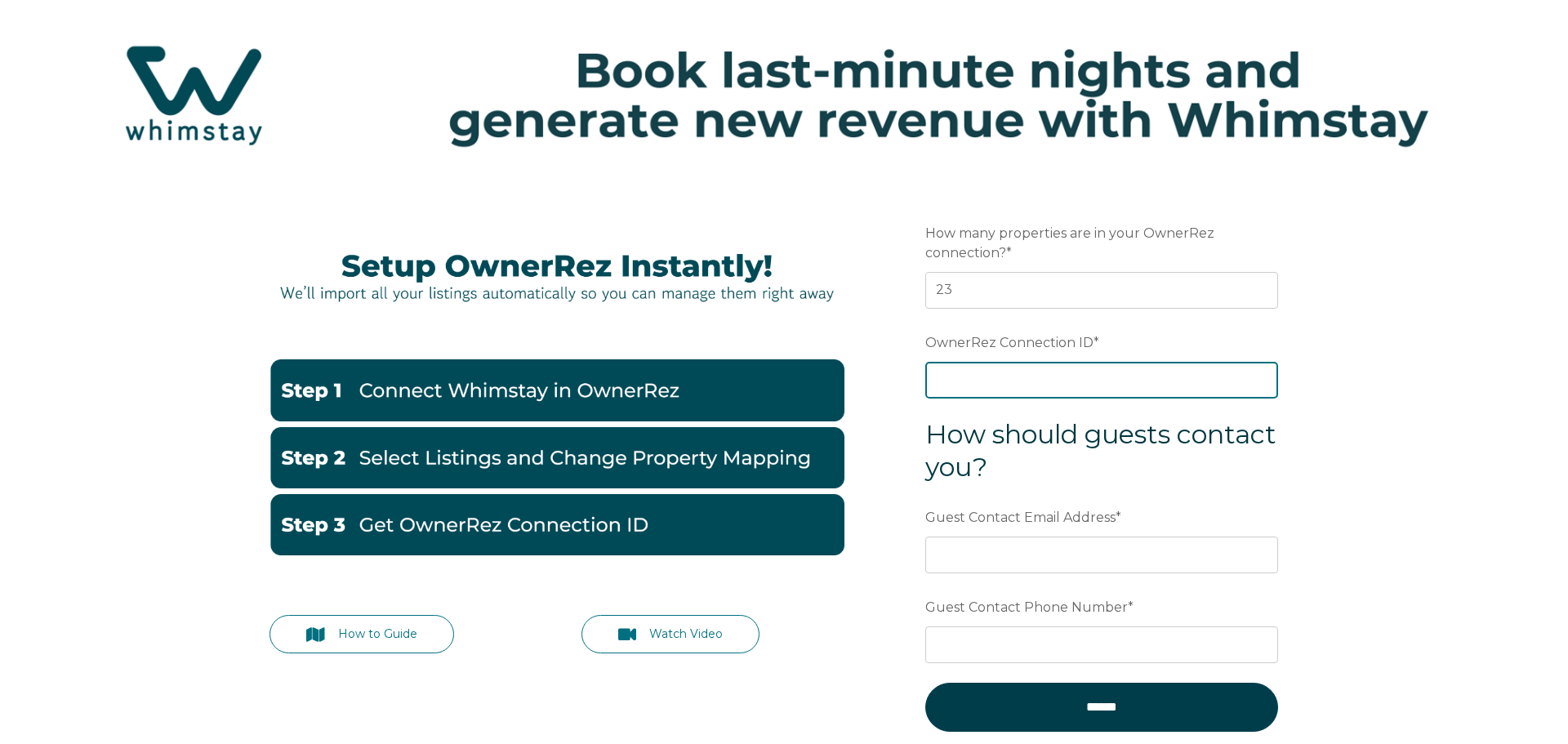
click at [1052, 390] on input "OwnerRez Connection ID *" at bounding box center [1102, 379] width 353 height 36
click at [953, 380] on input "OwnerRez Connection ID *" at bounding box center [1102, 379] width 353 height 36
paste input "ora7ccddfcd4x"
type input "ora7ccddfcd4x"
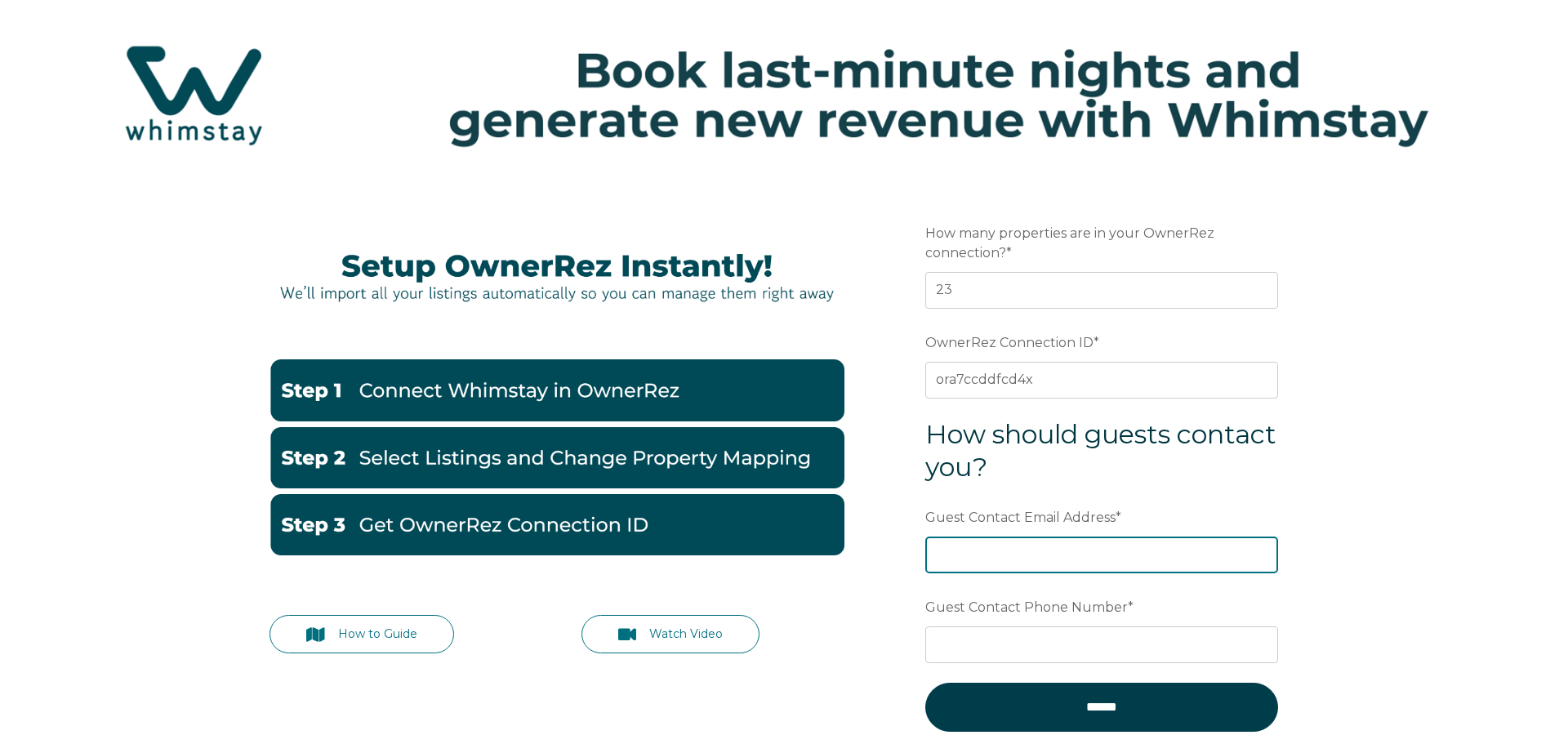
click at [991, 559] on input "Guest Contact Email Address *" at bounding box center [1102, 554] width 353 height 36
type input "[EMAIL_ADDRESS][DOMAIN_NAME]"
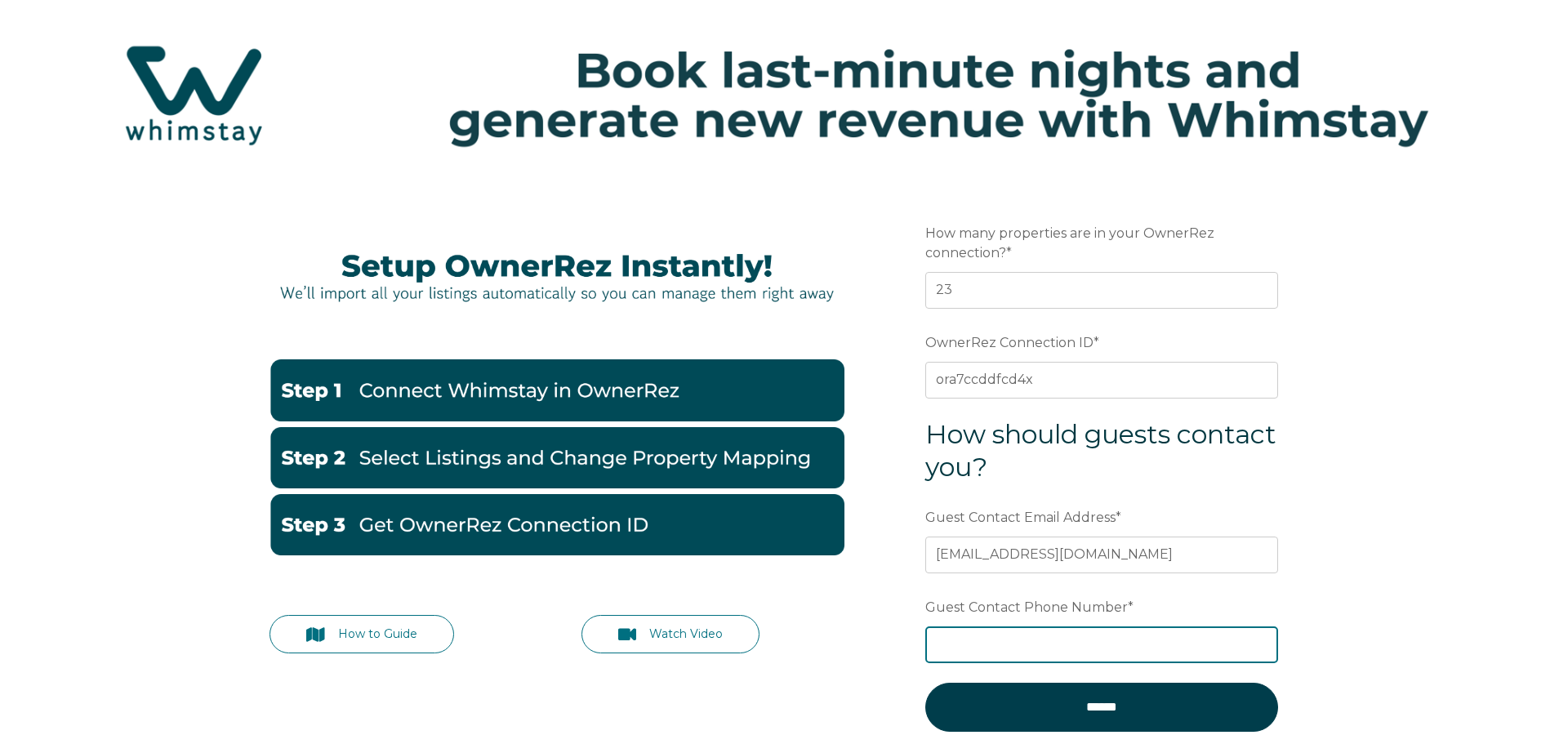
click at [1053, 642] on input "Guest Contact Phone Number *" at bounding box center [1102, 644] width 353 height 36
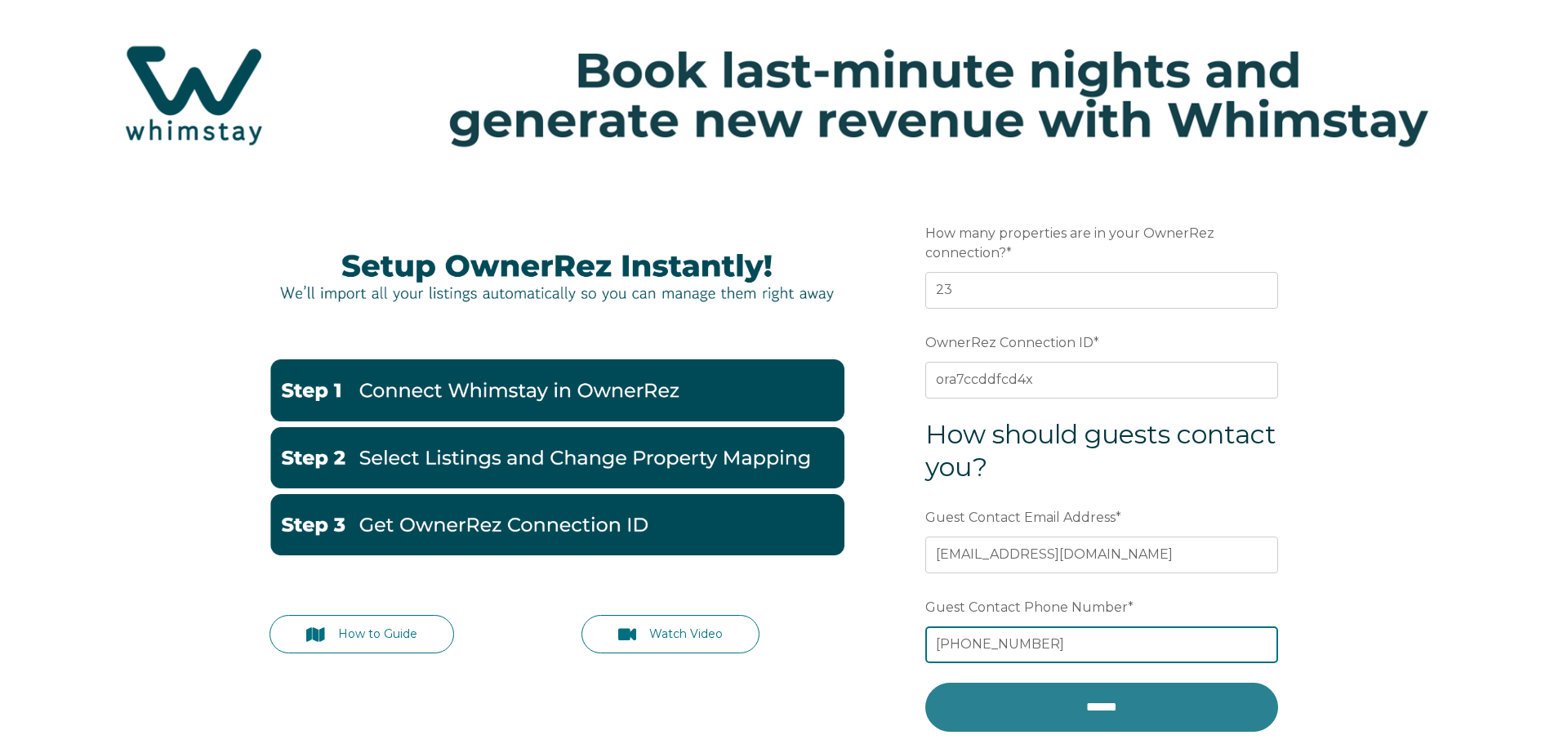
type input "715-600-6406"
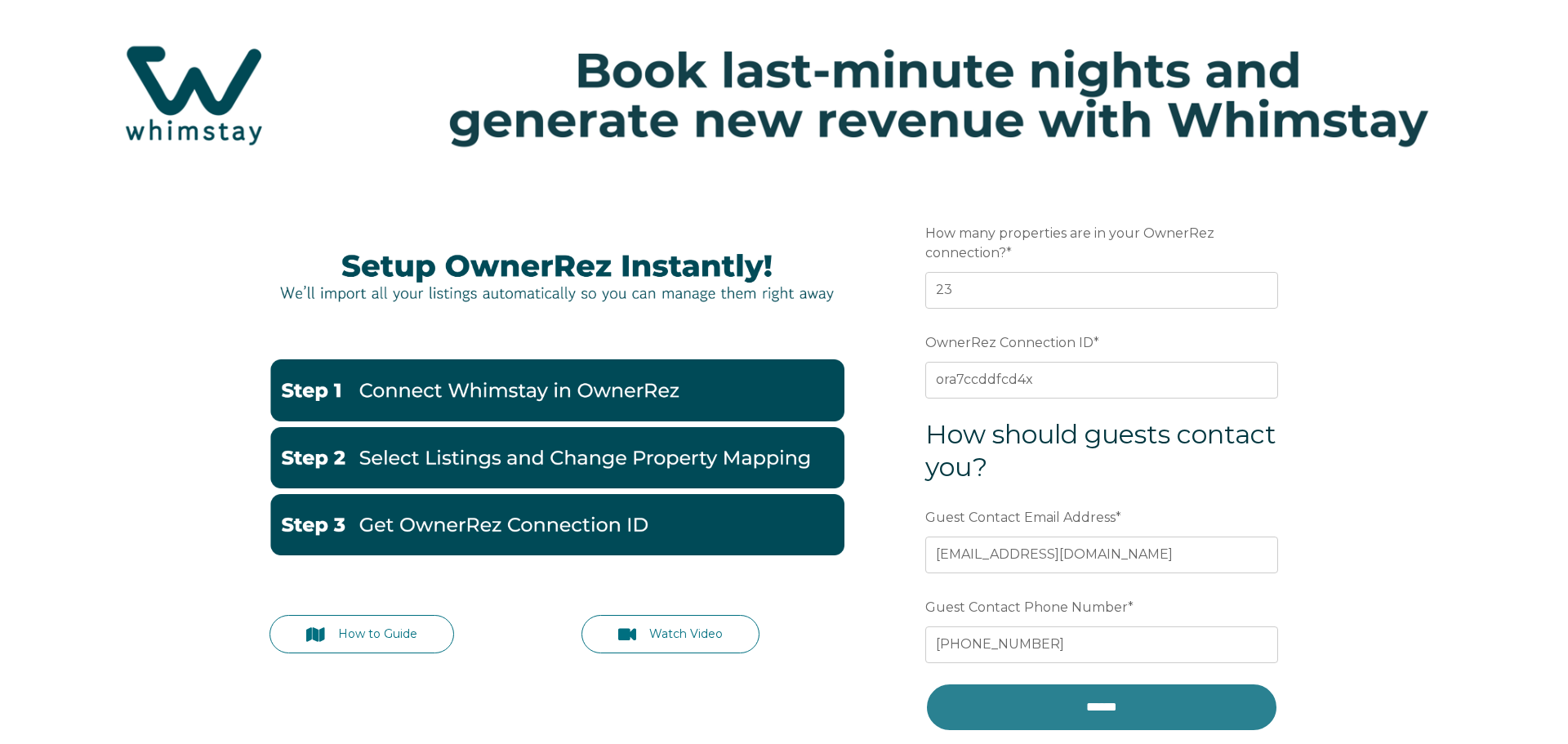
click at [1069, 706] on input "******" at bounding box center [1102, 707] width 353 height 49
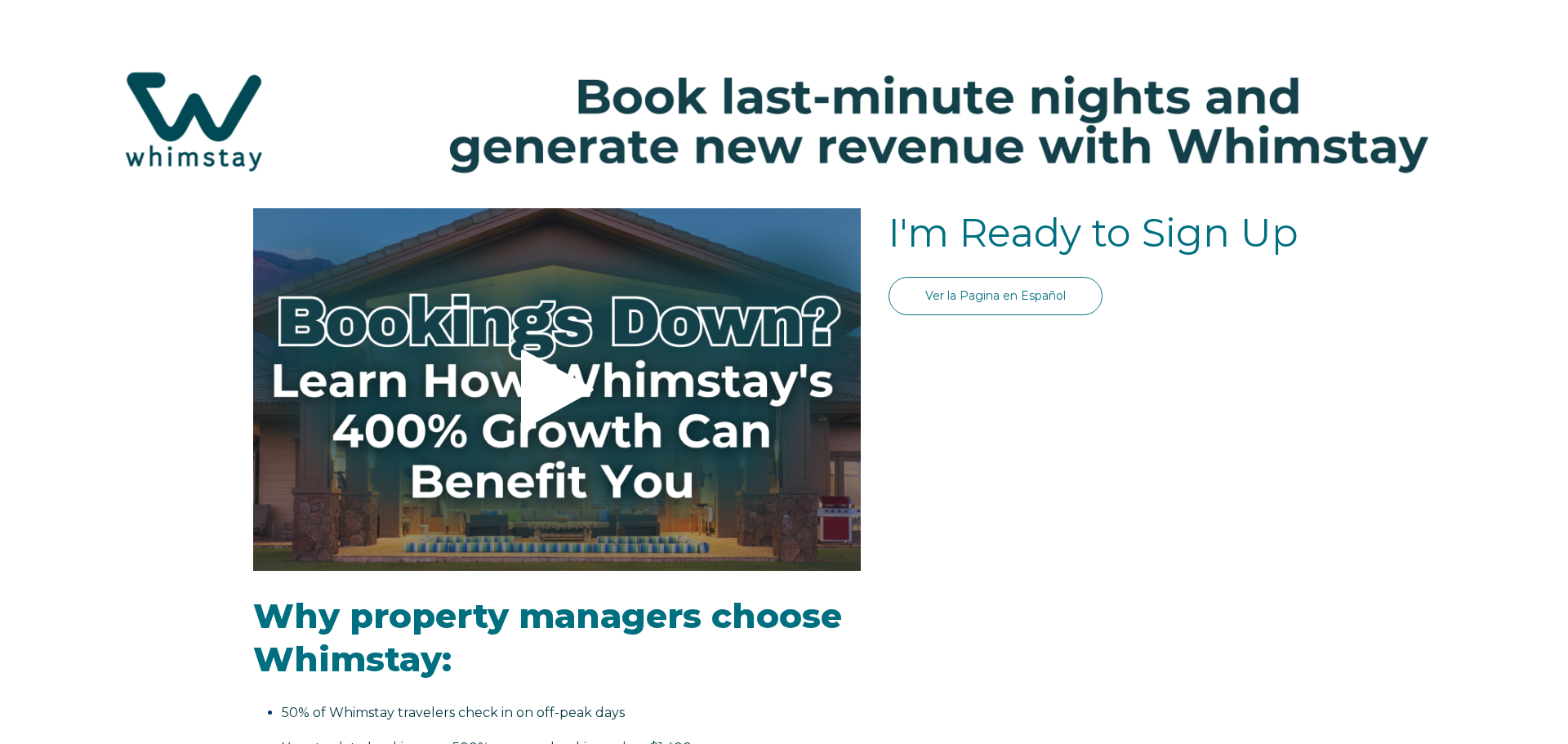
select select "US"
select select "Standard"
